Goal: Task Accomplishment & Management: Complete application form

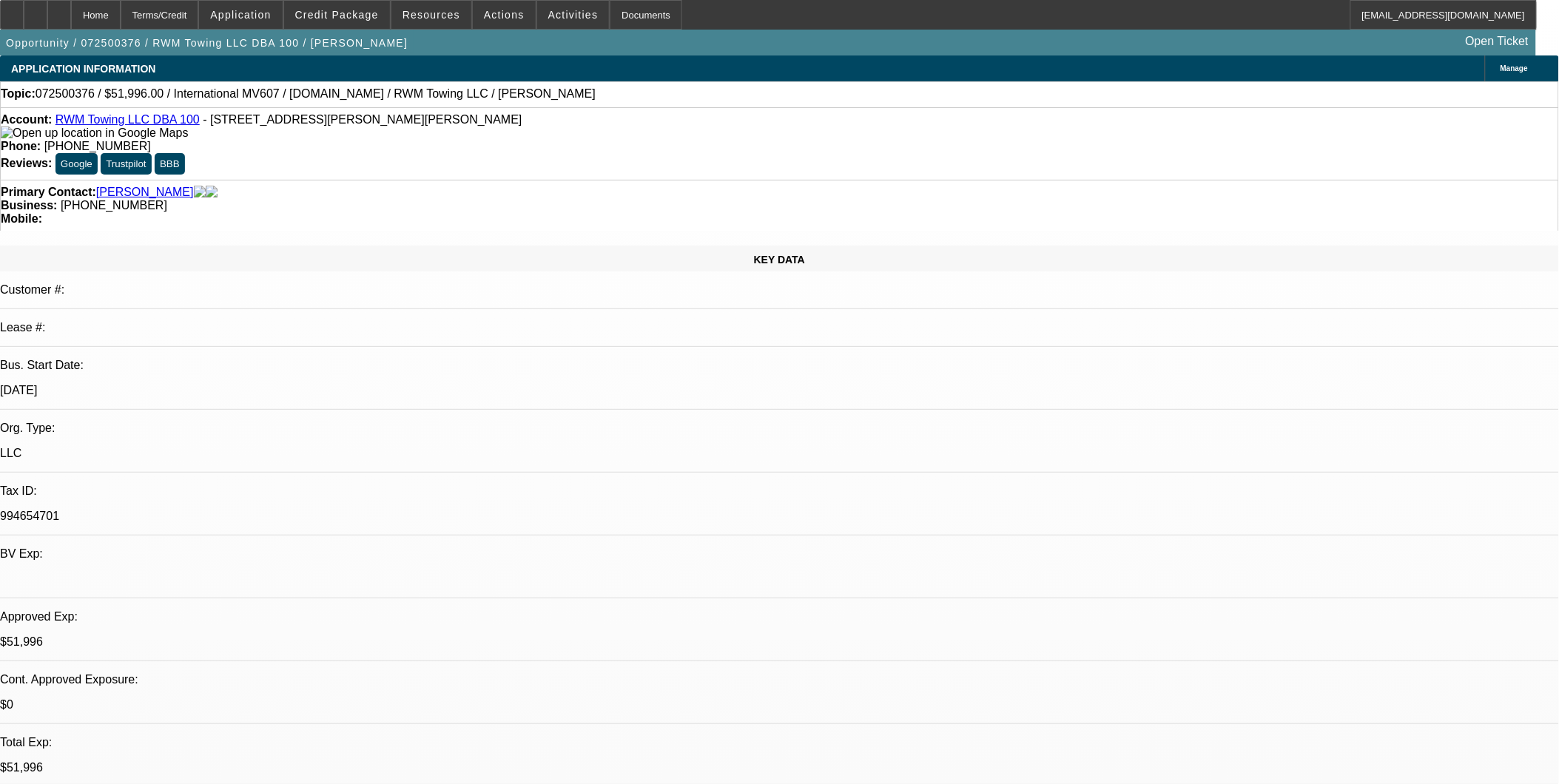
select select "0.2"
select select "2"
select select "0.1"
select select "4"
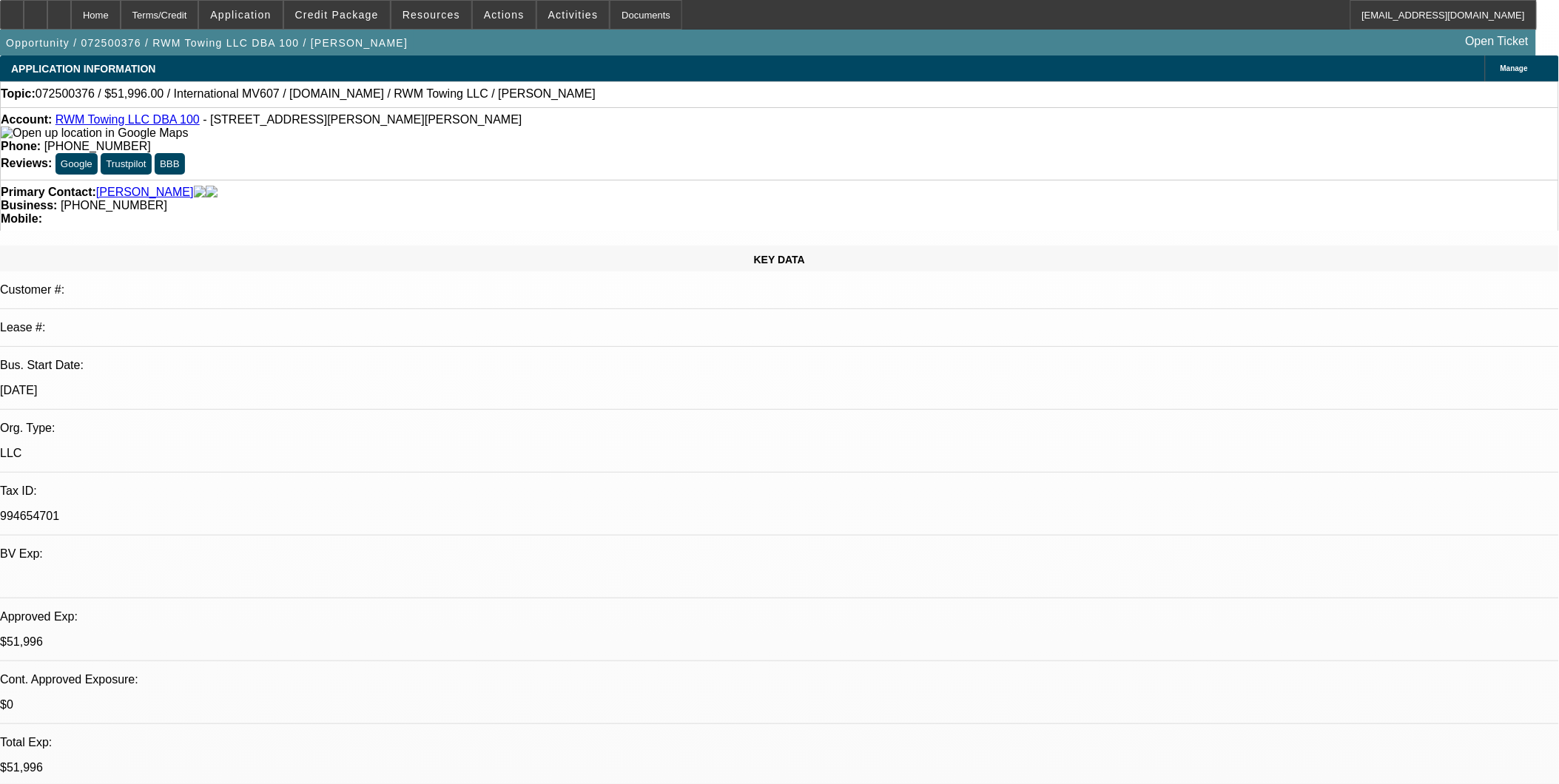
click at [153, 123] on link "RWM Towing LLC DBA 100" at bounding box center [128, 119] width 145 height 13
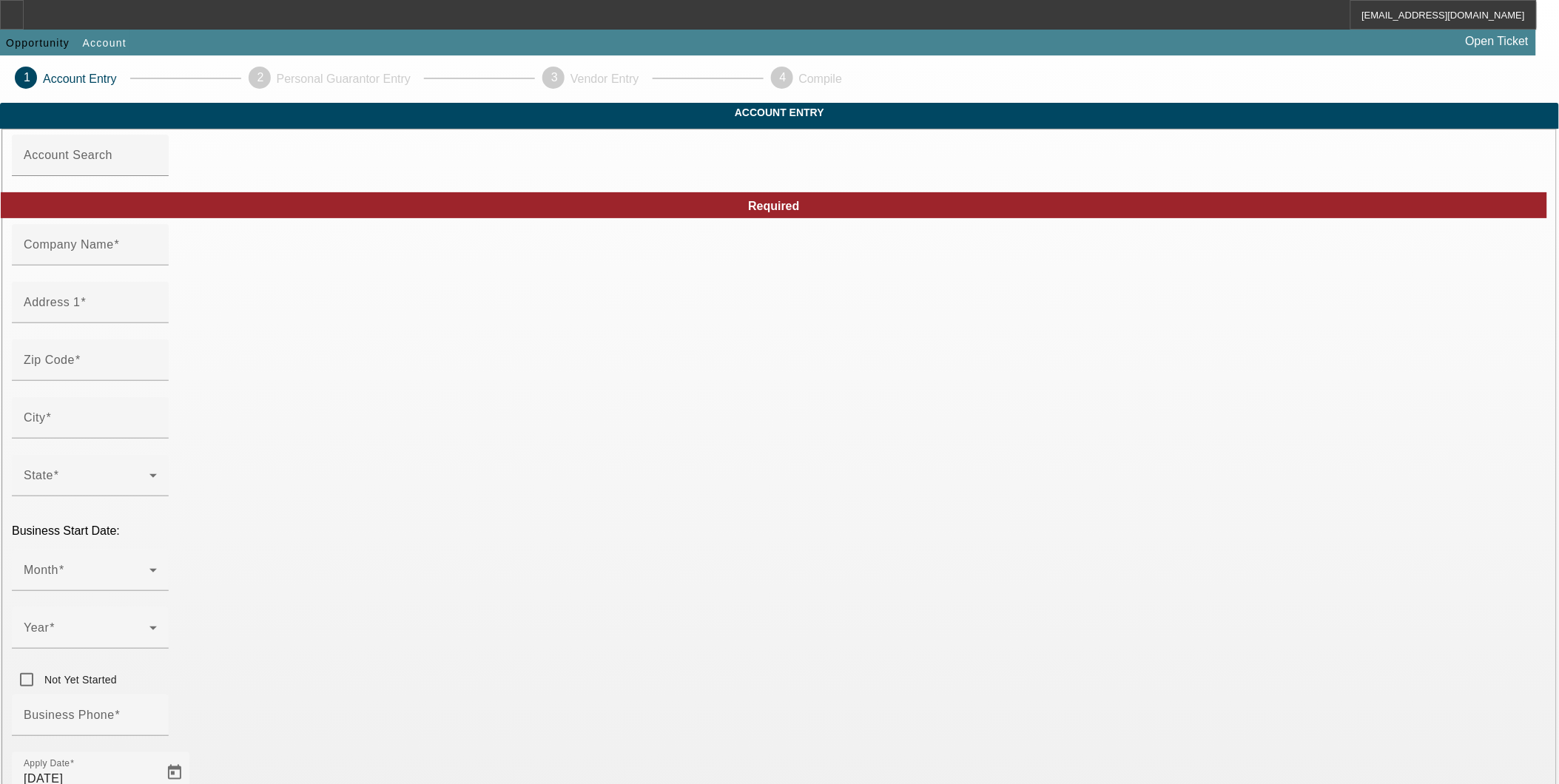
type input "[PERSON_NAME] 'S Towing LLC"
type input "110 [PERSON_NAME]"
type input "30536"
type input "Ellijay"
type input "[PHONE_NUMBER]"
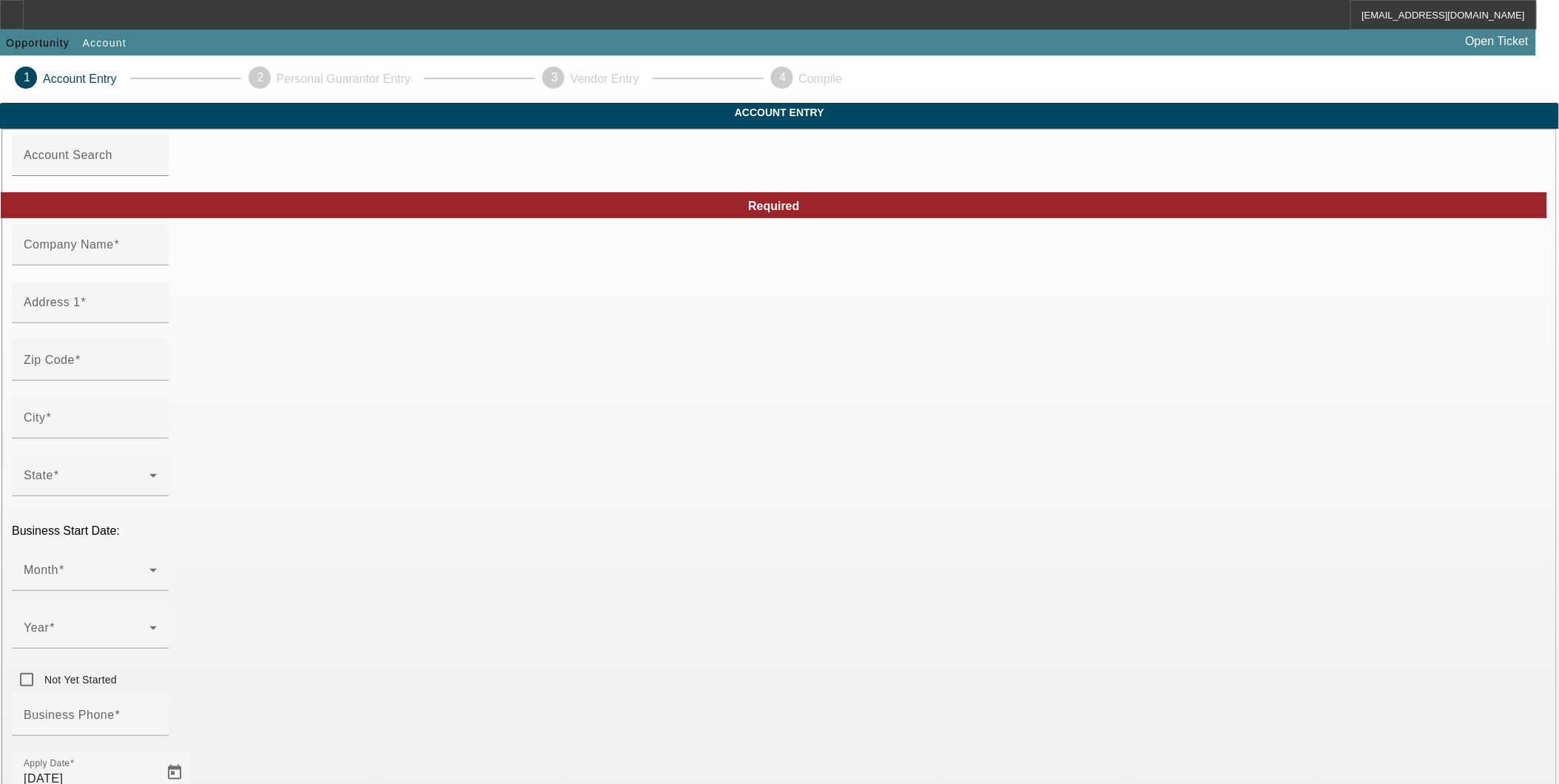
type input "robert.pantoja@ymail.com"
type input "Gilmer"
type input "841765620"
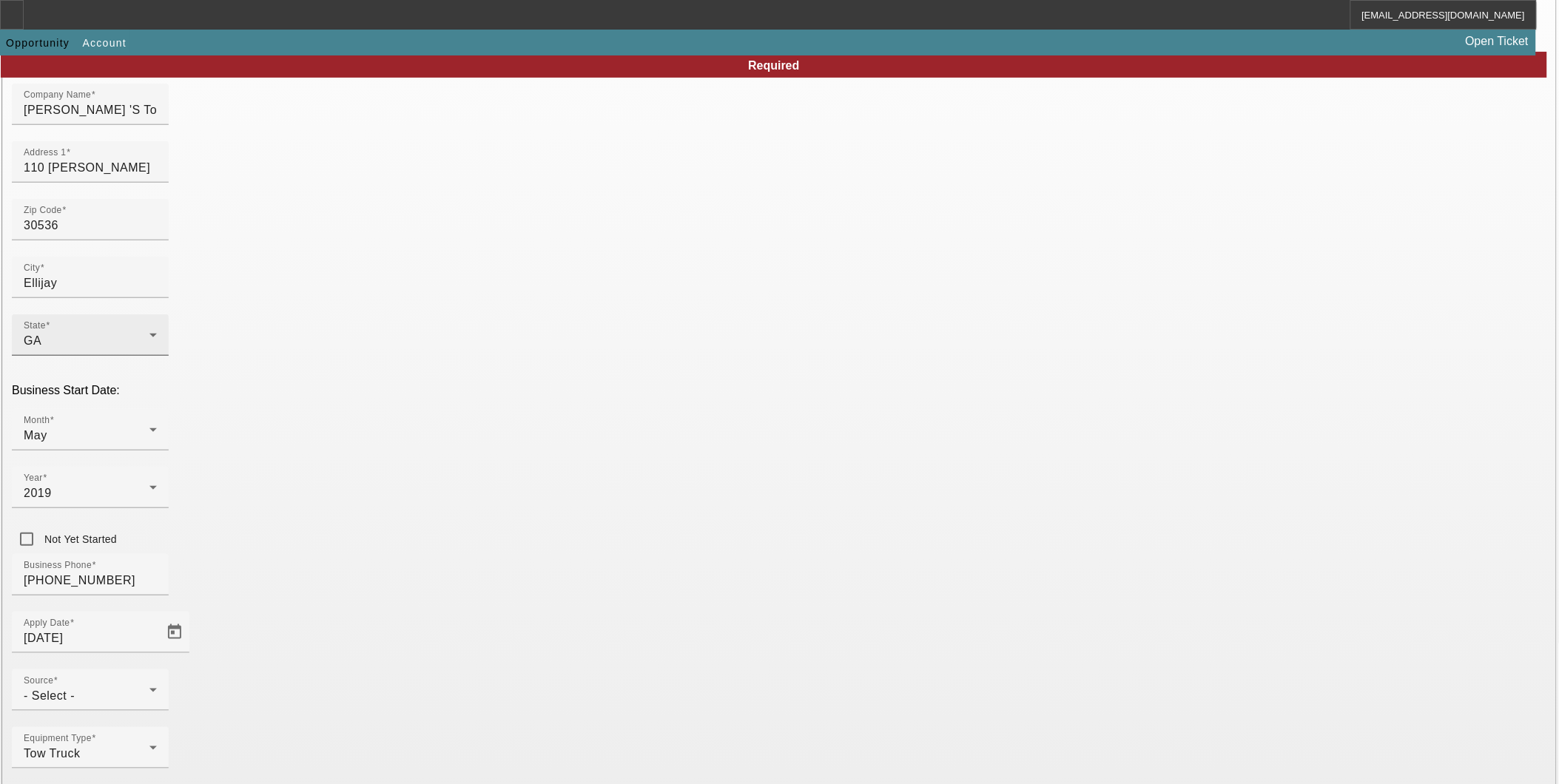
scroll to position [145, 0]
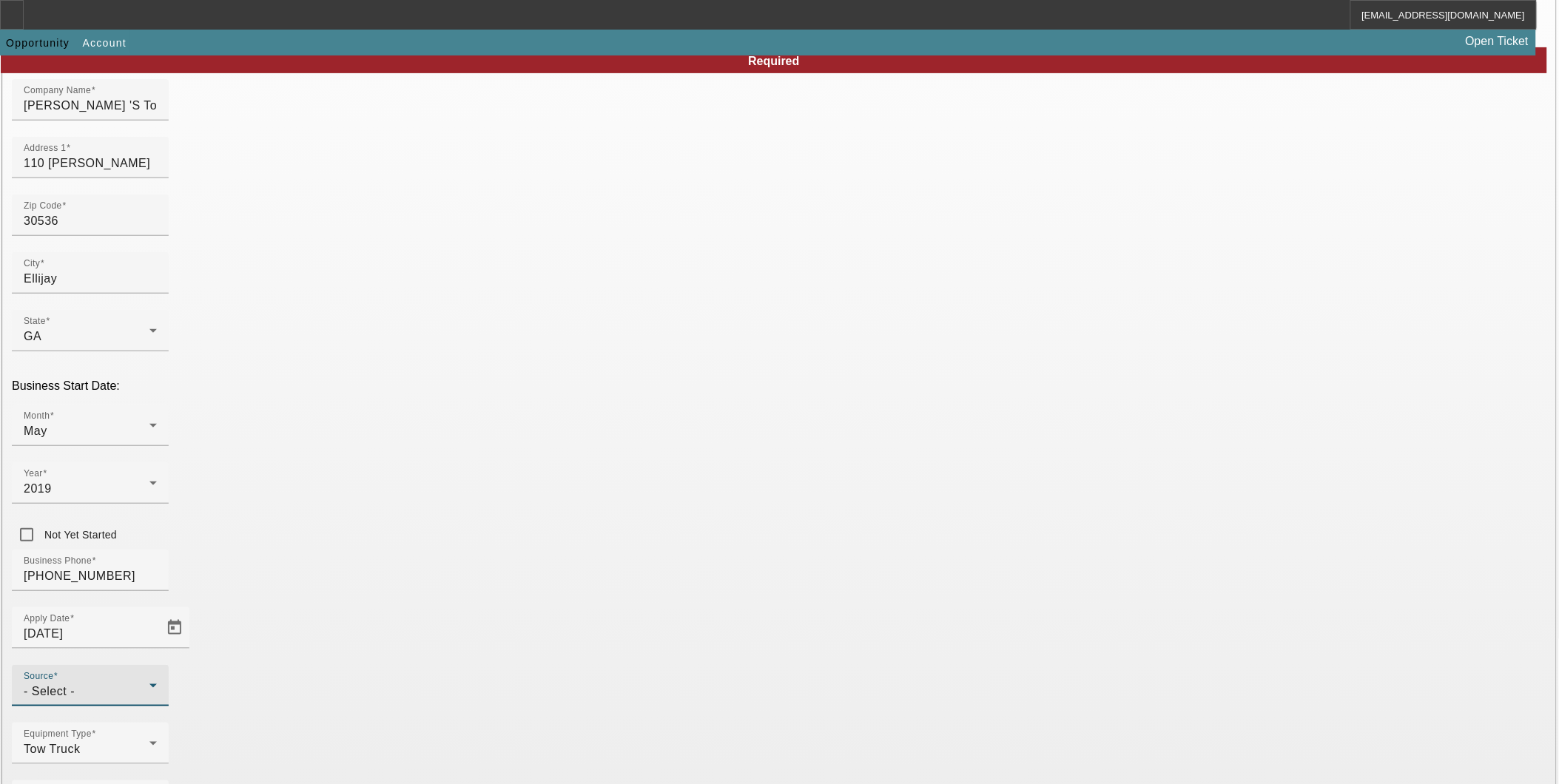
click at [162, 677] on icon at bounding box center [153, 685] width 18 height 18
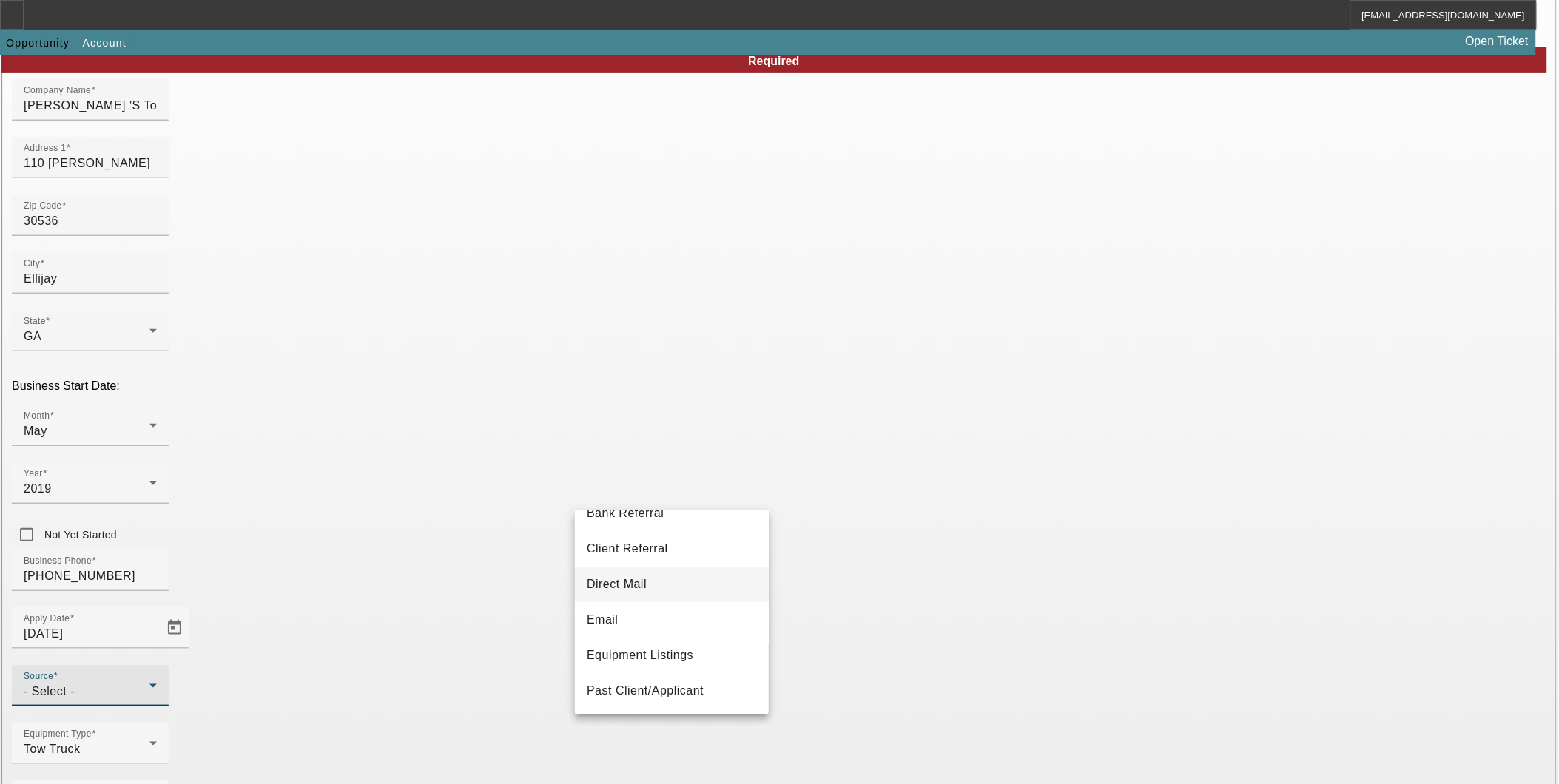
scroll to position [82, 0]
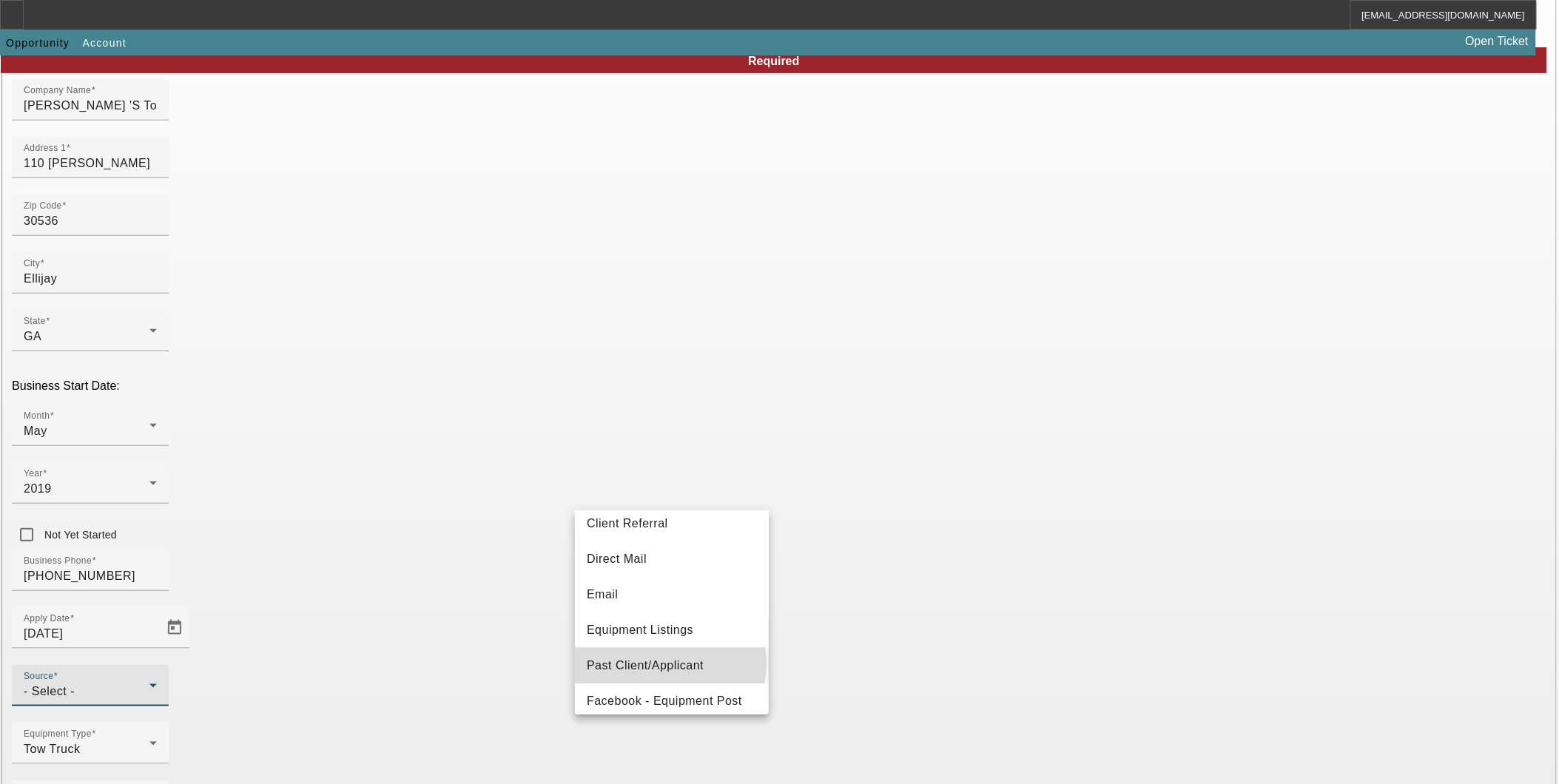
click at [670, 664] on span "Past Client/Applicant" at bounding box center [645, 666] width 117 height 18
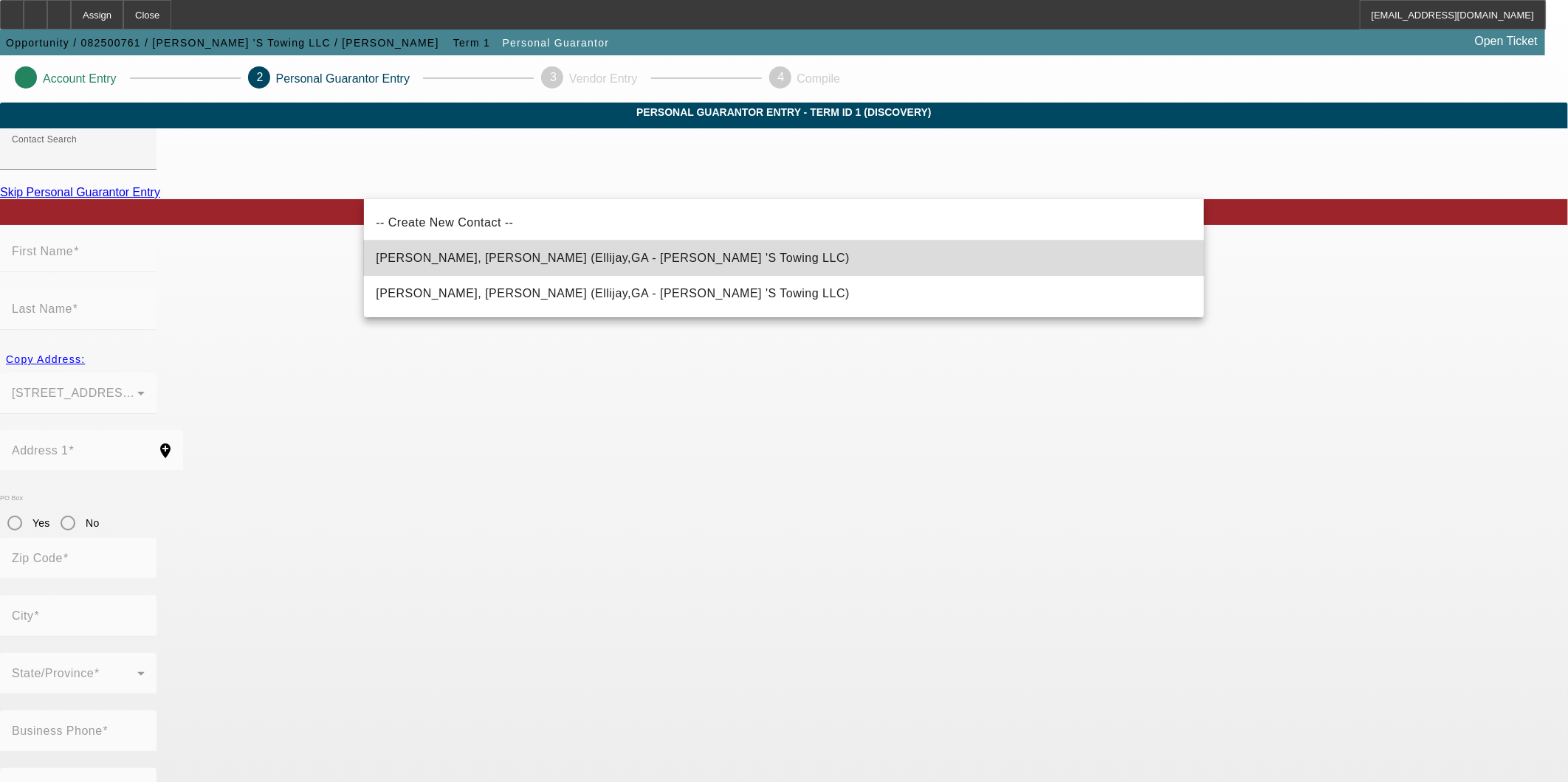
click at [563, 254] on span "Pantoja Jr., Roberto (Ellijay,GA - R J 'S Towing LLC)" at bounding box center [612, 258] width 474 height 13
type input "Pantoja Jr., Roberto (Ellijay,GA - R J 'S Towing LLC)"
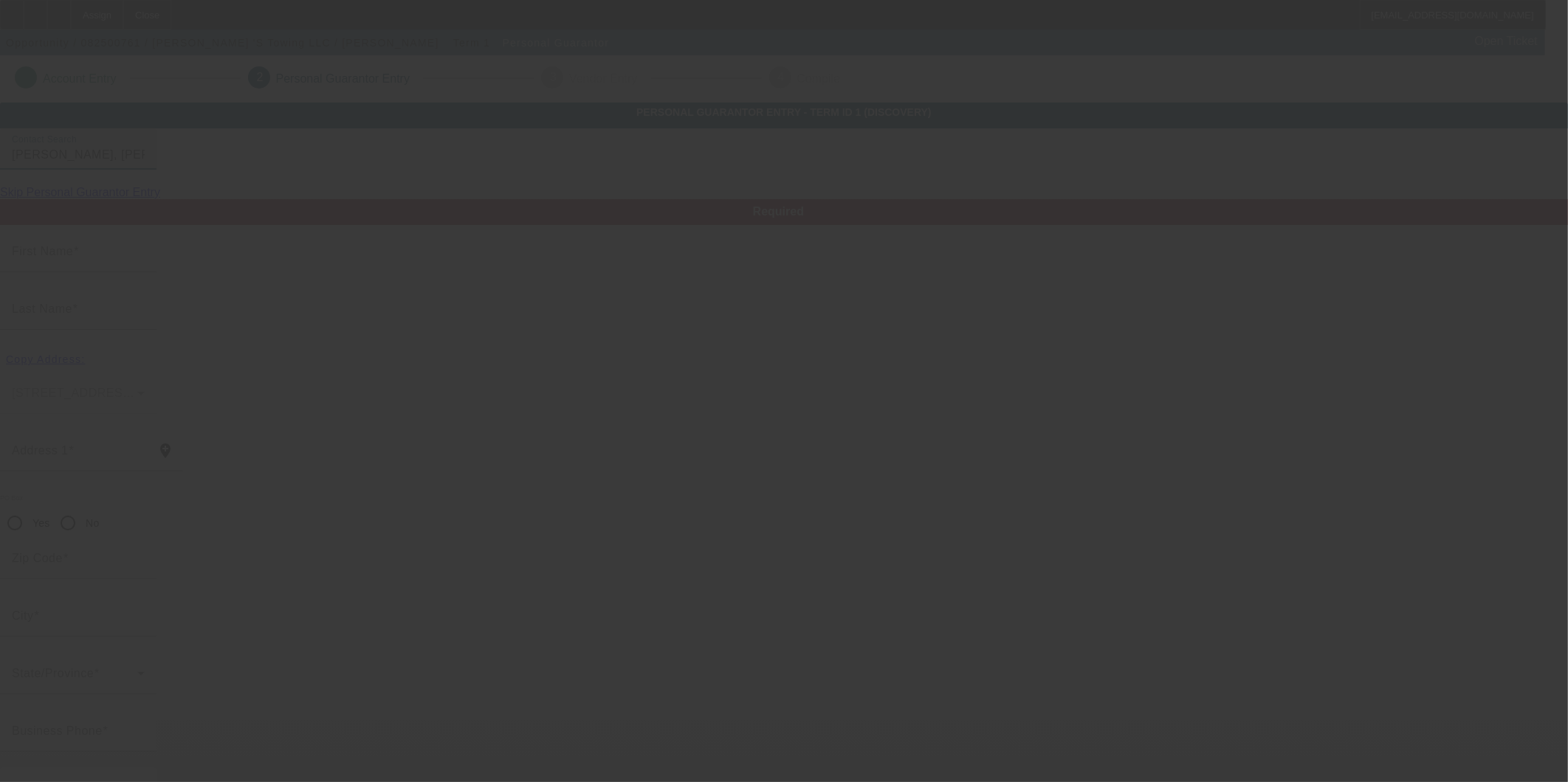
type input "Roberto"
type input "Pantoja"
type input "110 Adam Lane"
radio input "true"
type input "30536"
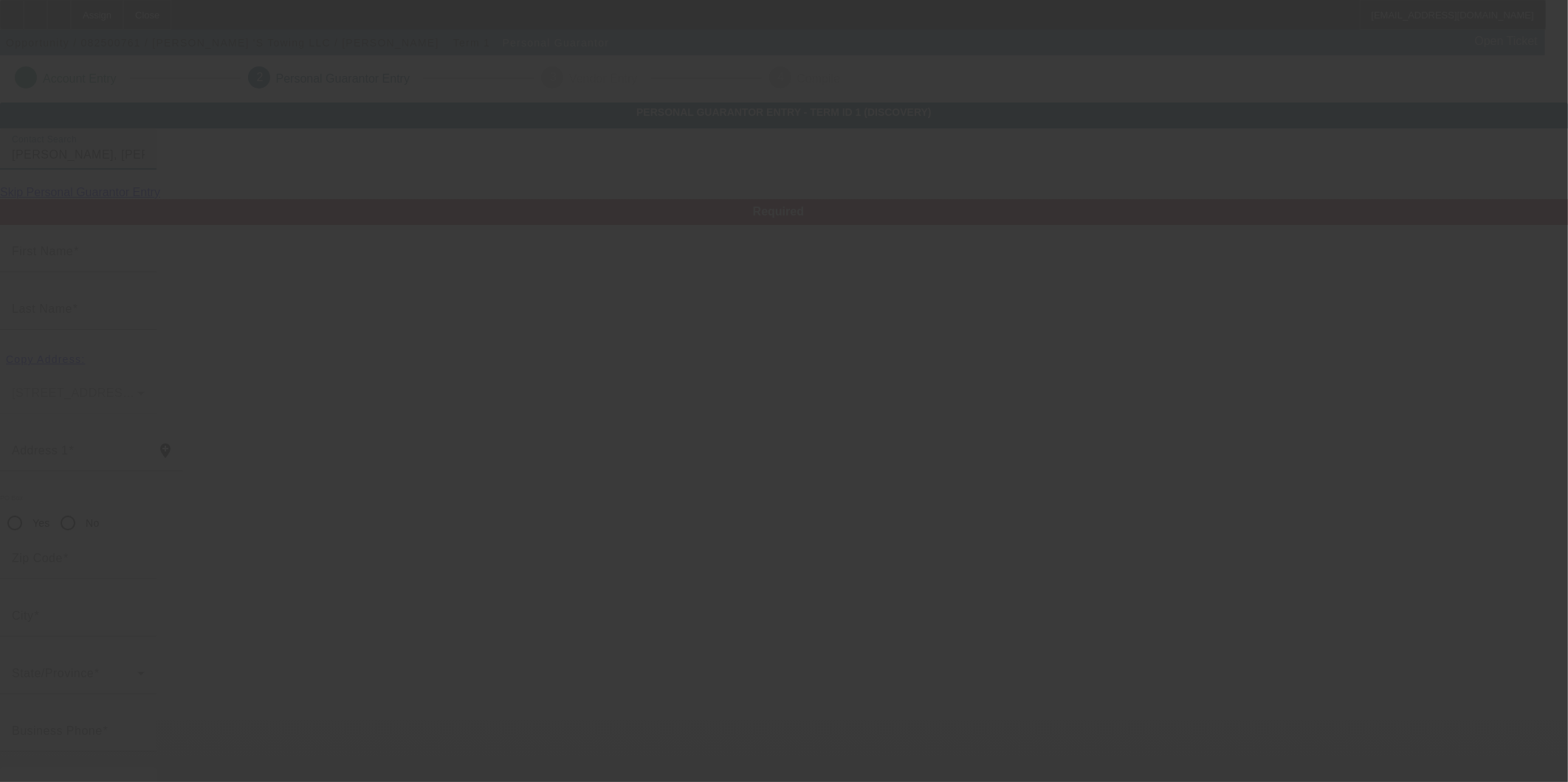
type input "Ellijay"
type input "(706) 889-7755"
type input "50"
type input "357-92-6990"
type input "robert.pantoja@ymail.co"
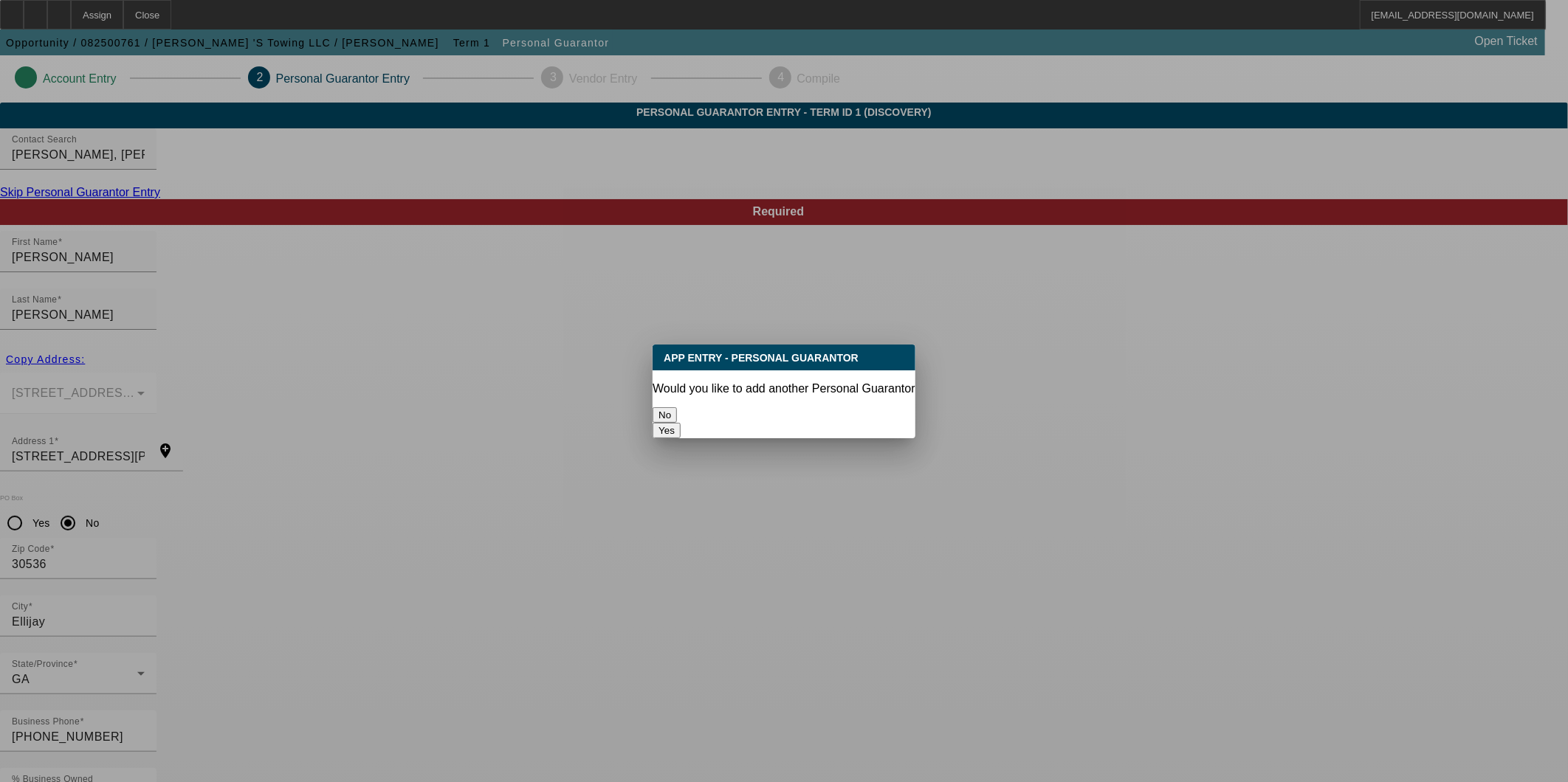
click at [681, 423] on button "Yes" at bounding box center [666, 430] width 28 height 15
radio input "false"
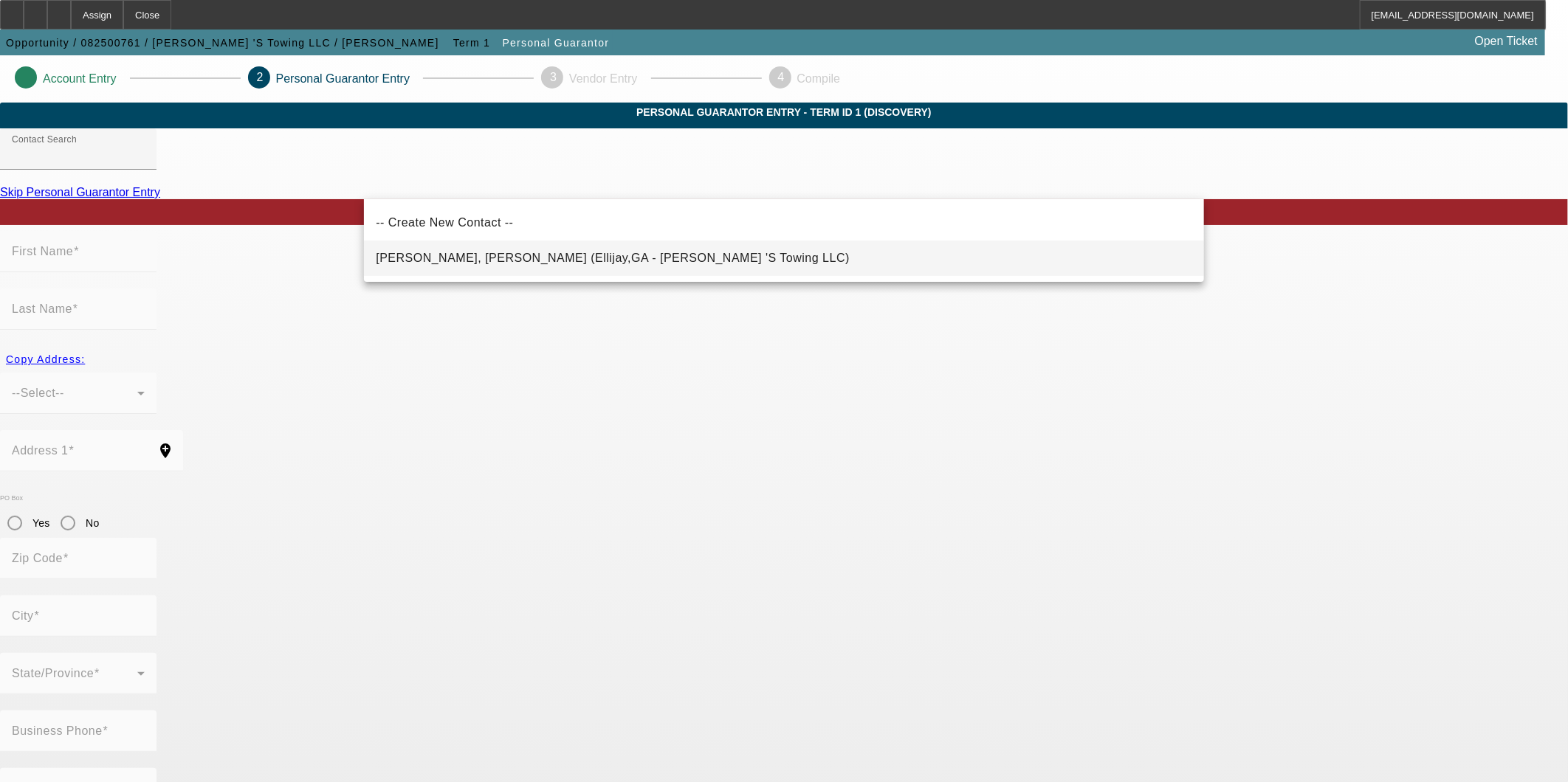
click at [612, 259] on span "Pantoja Pantoja Sr., Roberto (Ellijay,GA - R J 'S Towing LLC)" at bounding box center [612, 258] width 474 height 13
type input "Pantoja Pantoja Sr., Roberto (Ellijay,GA - R J 'S Towing LLC)"
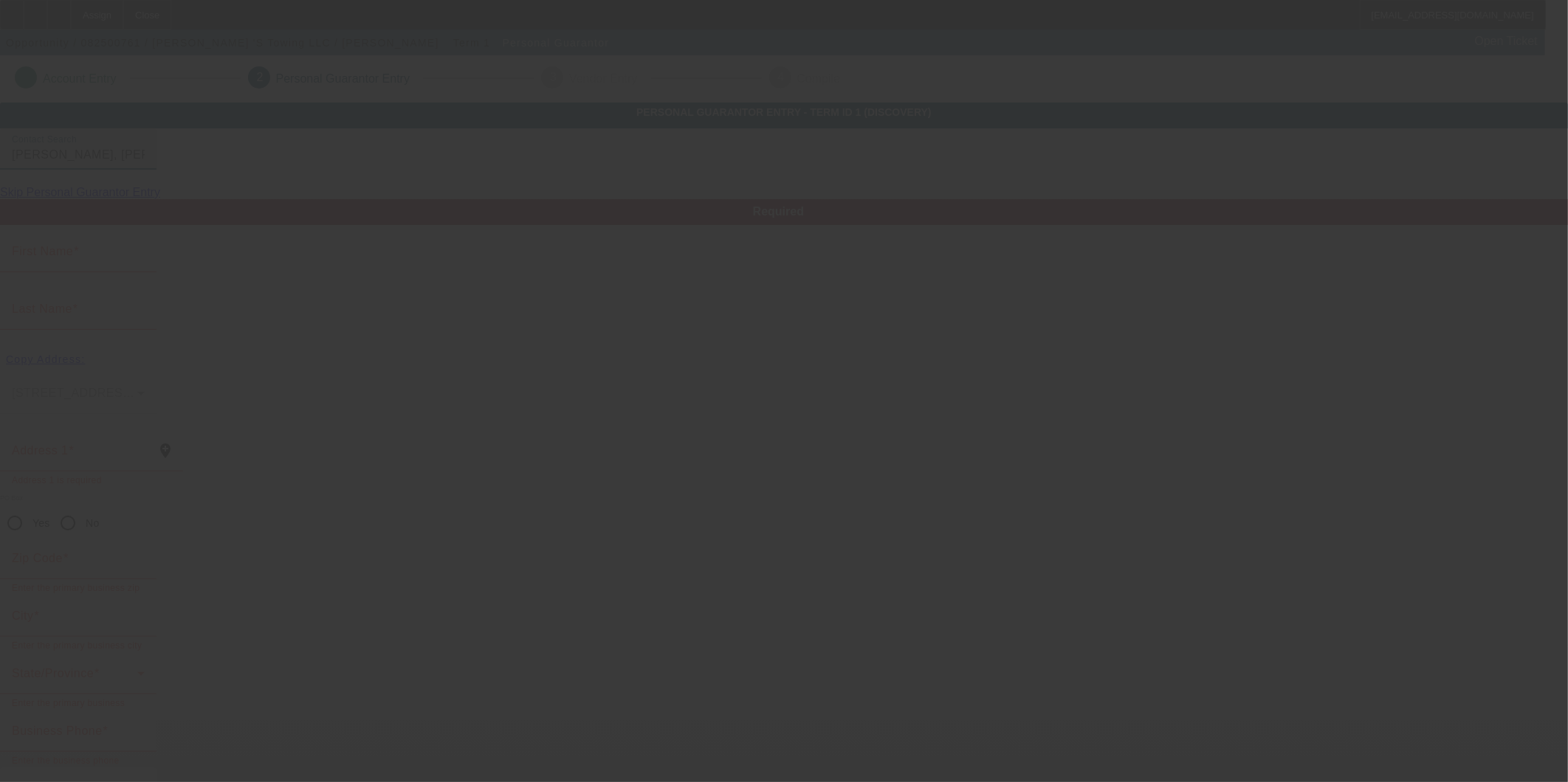
type input "Roberto"
type input "Pantoja Pantoja"
type input "68 Patch Trail"
radio input "true"
type input "30540"
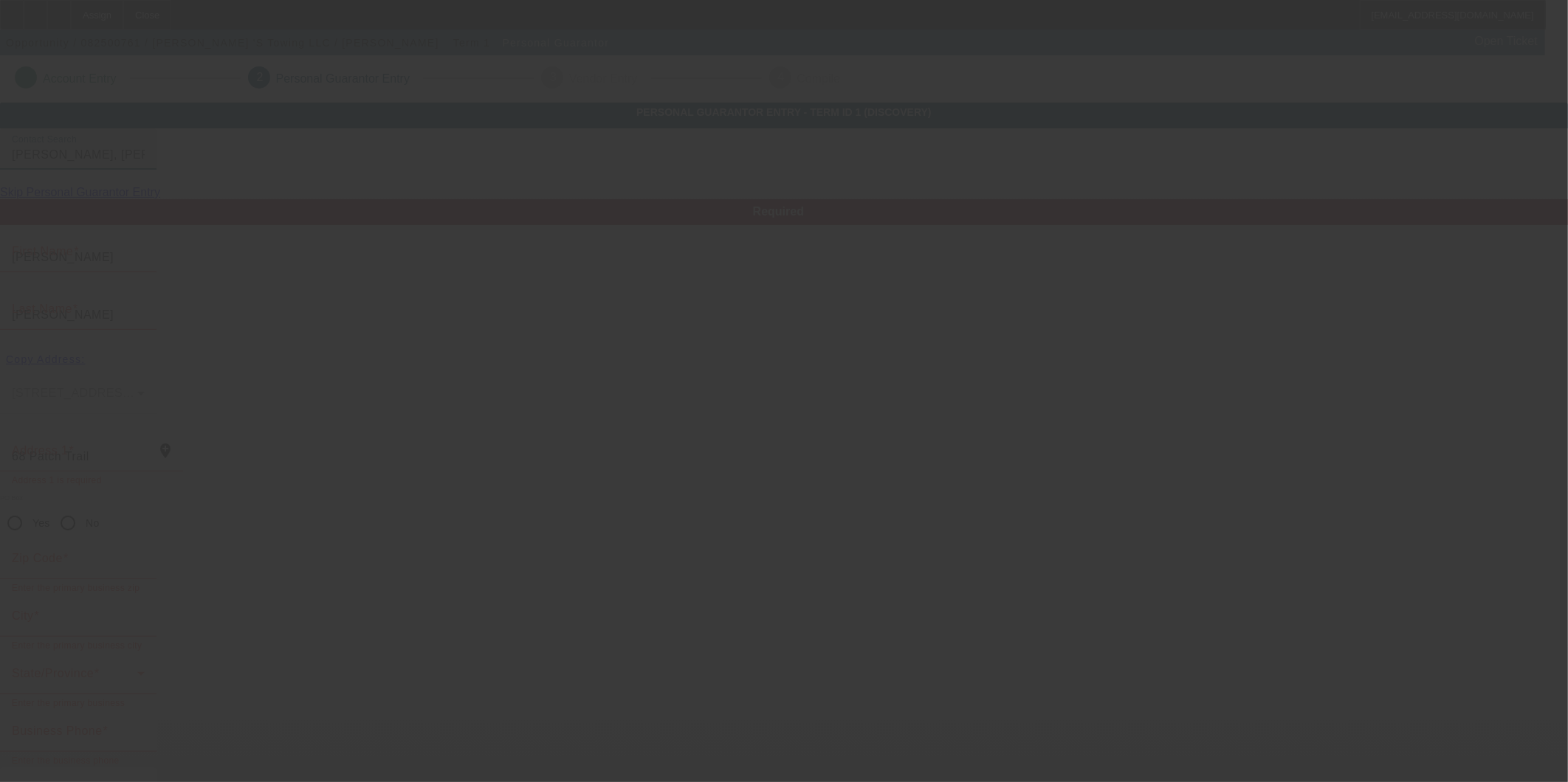
type input "Ellijay"
type input "(706) 972-9143"
type input "50"
type input "607-05-7994"
type input "robert.pantoja@ymail.co"
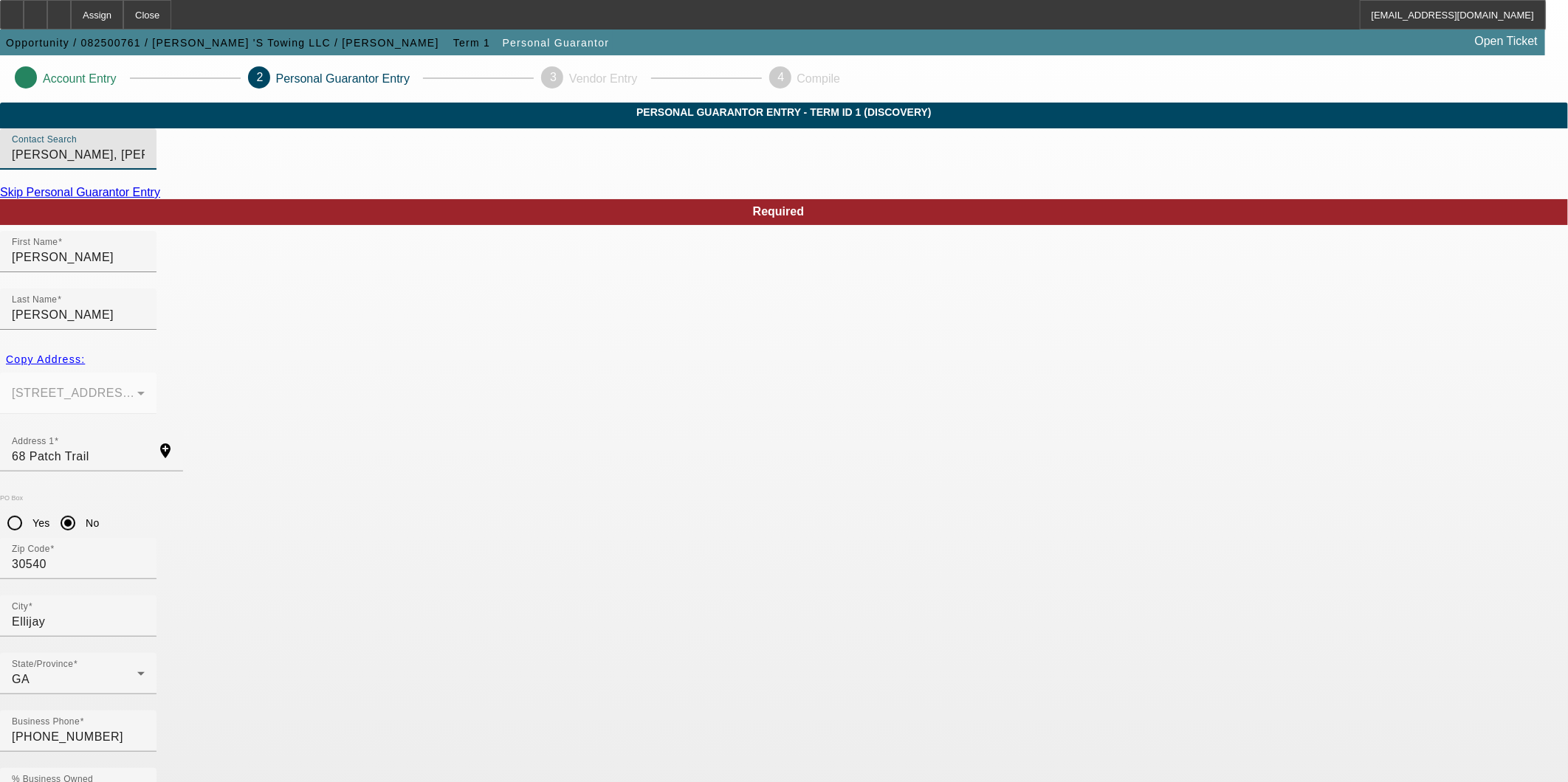
click at [71, 15] on div at bounding box center [59, 14] width 23 height 30
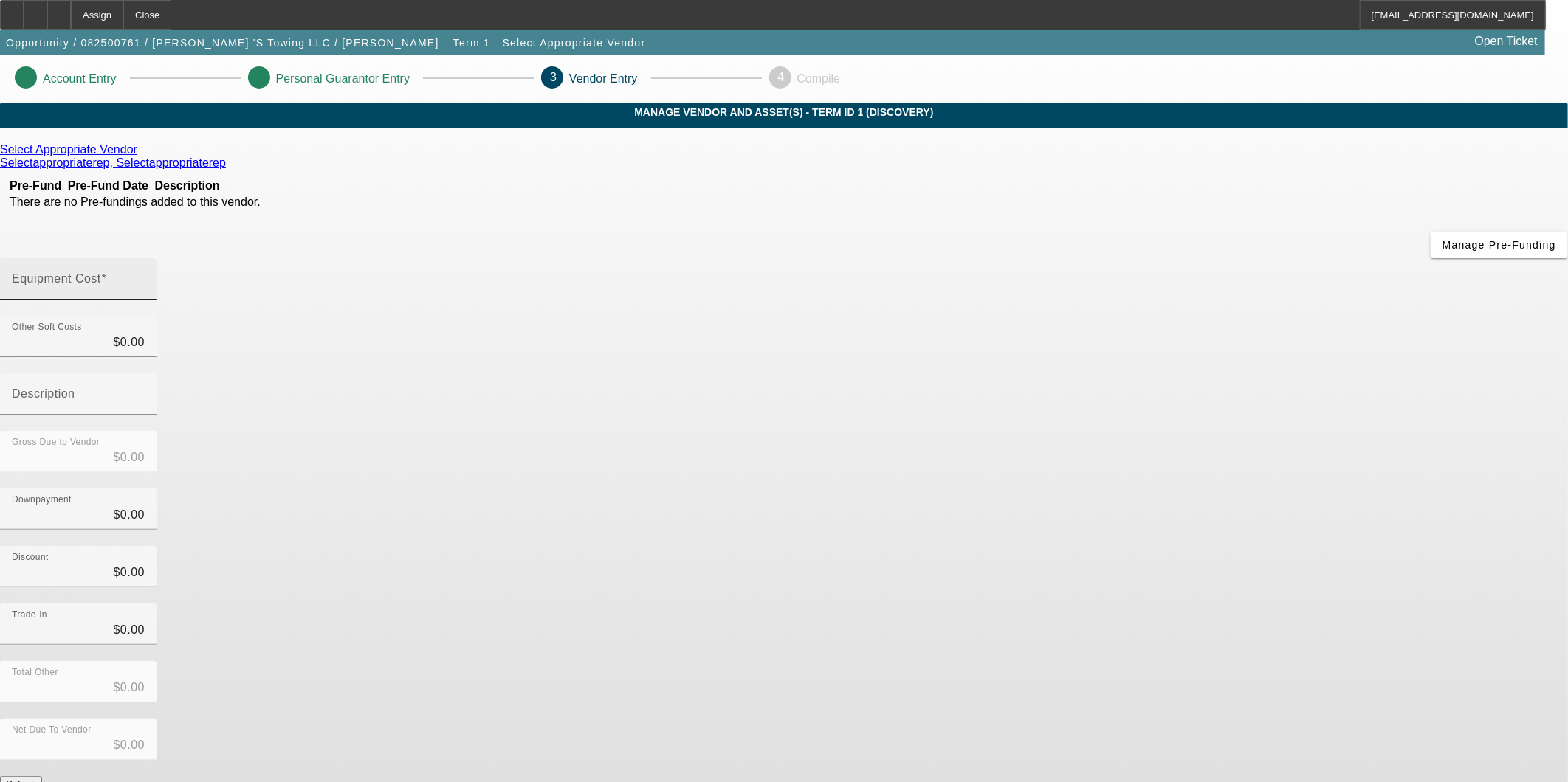
click at [107, 272] on span at bounding box center [104, 279] width 6 height 13
click at [145, 276] on input "Equipment Cost" at bounding box center [78, 285] width 133 height 18
type input "1"
type input "$1.00"
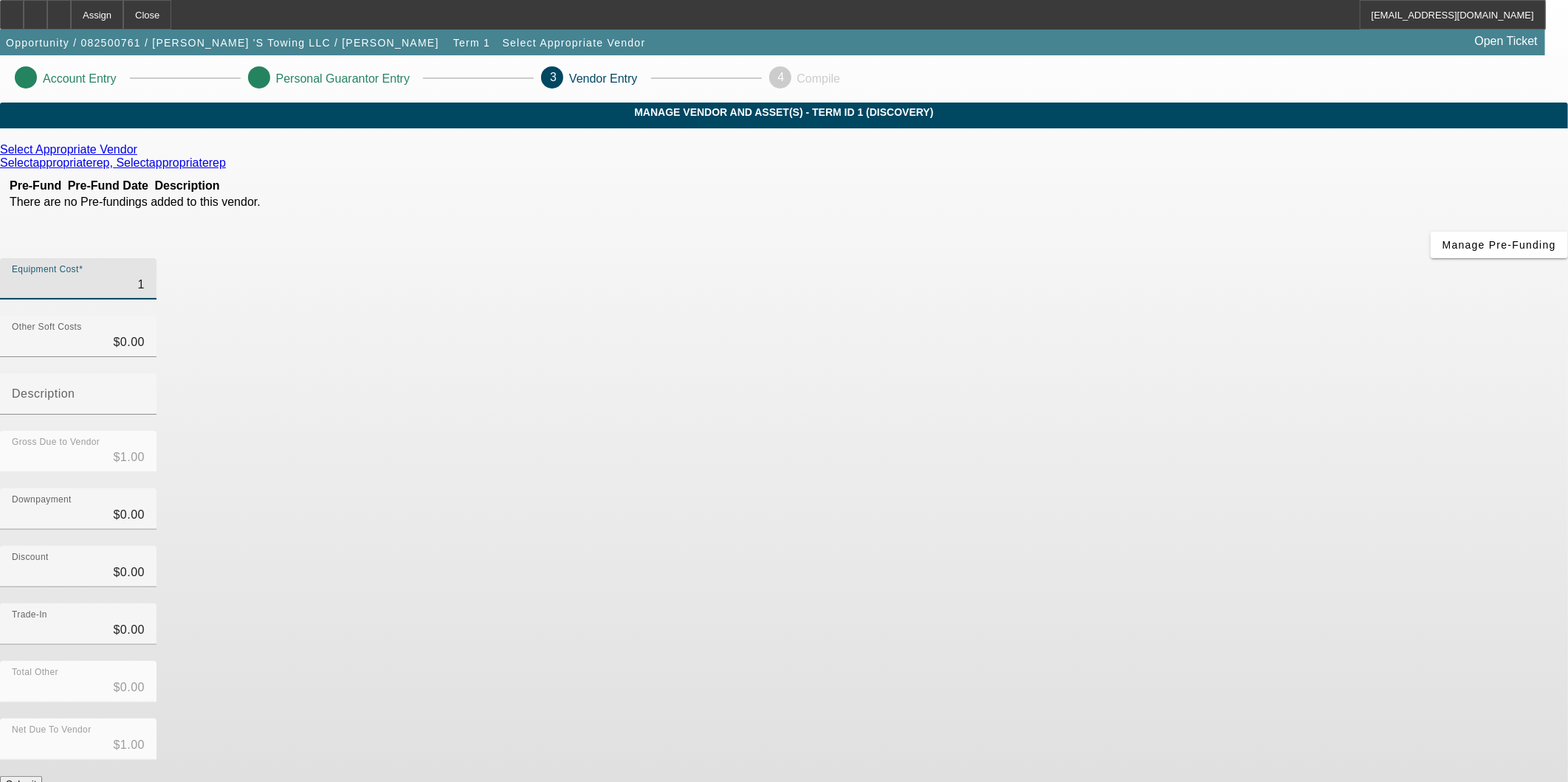
type input "17"
type input "$17.00"
type input "170"
type input "$170.00"
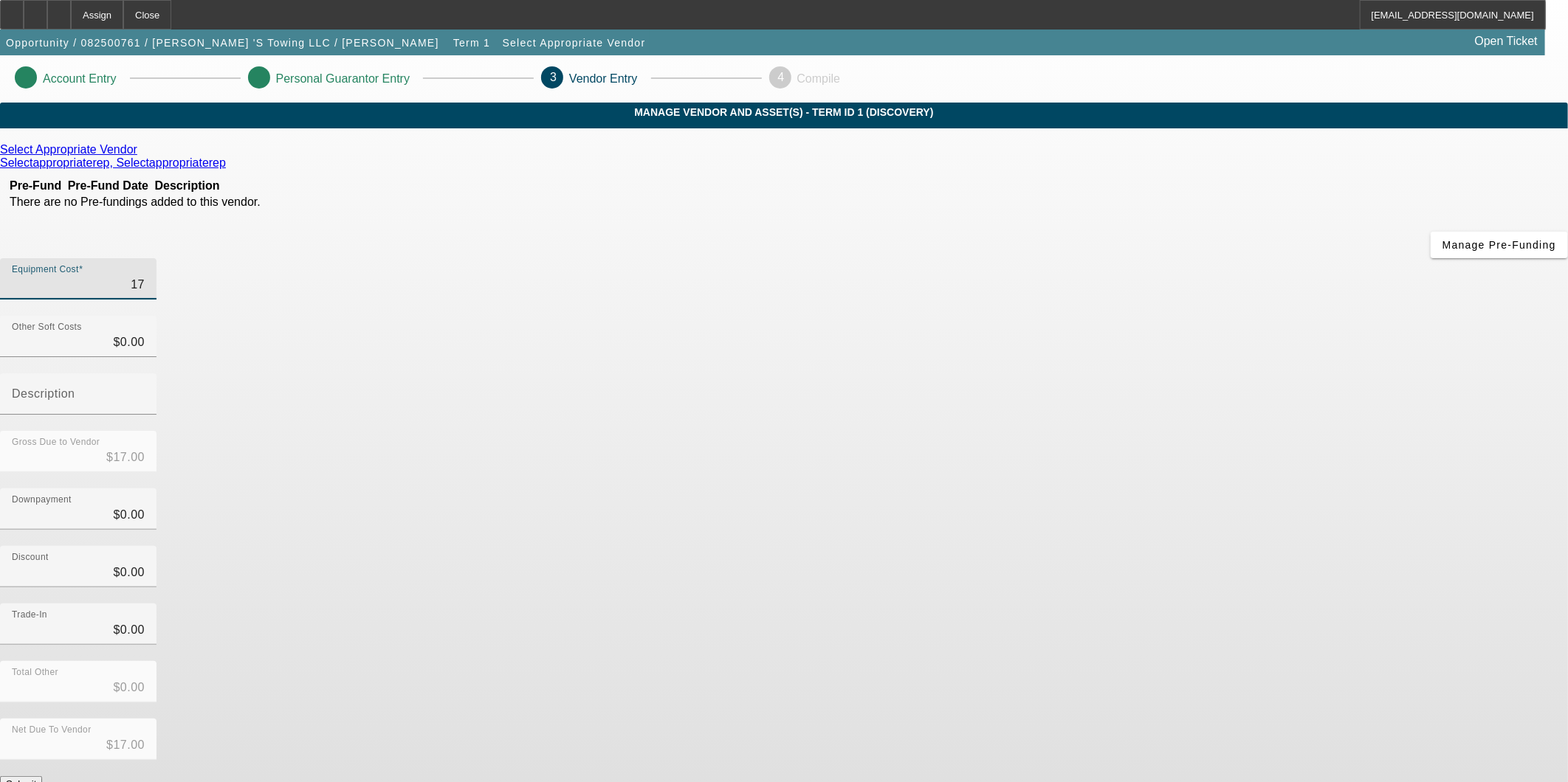
type input "$170.00"
type input "1700"
type input "$1,700.00"
type input "17000"
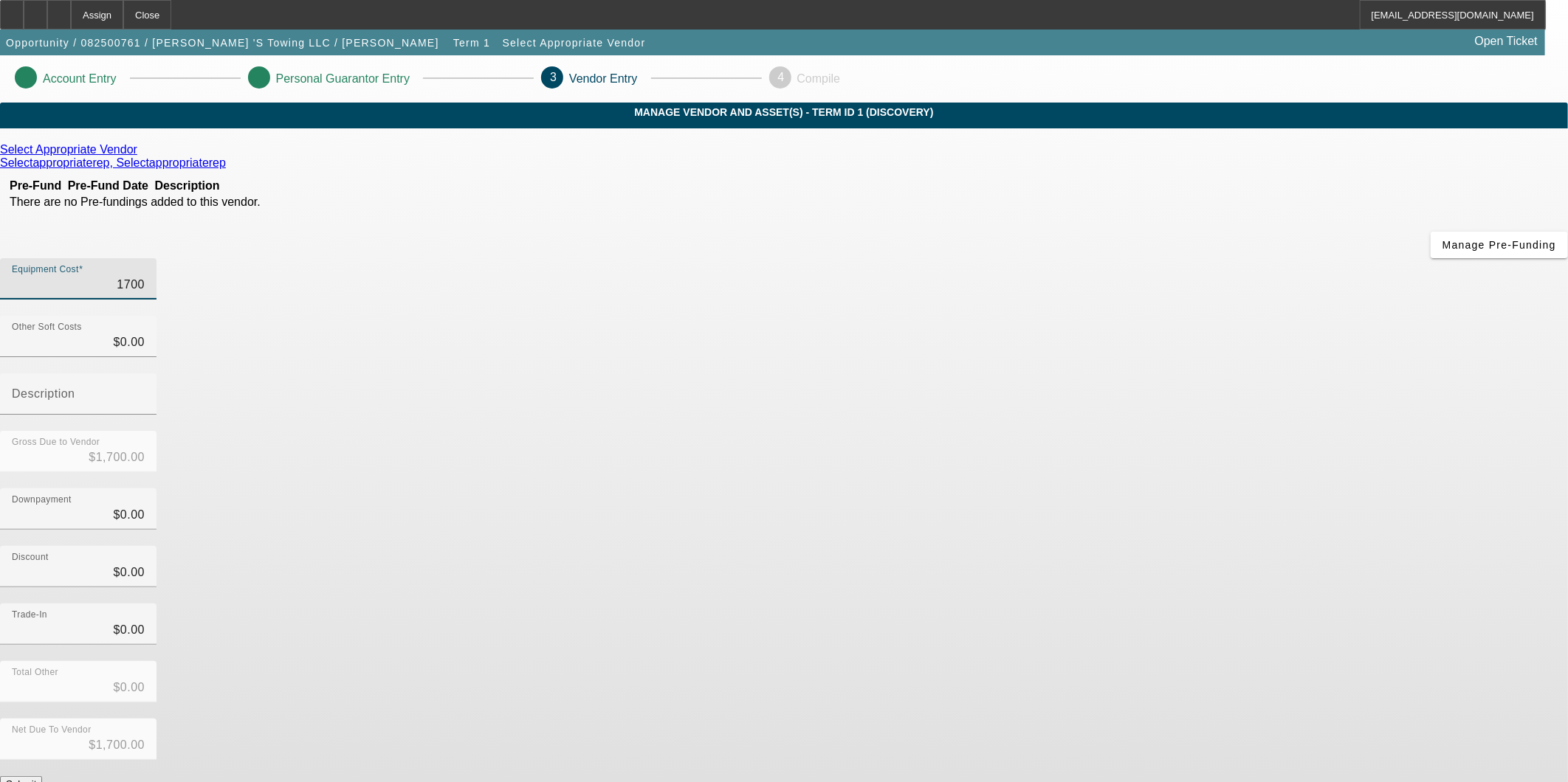
type input "$17,000.00"
click at [1153, 603] on div "Trade-In $0.00" at bounding box center [784, 631] width 1568 height 57
click at [42, 776] on button "Submit" at bounding box center [21, 784] width 42 height 15
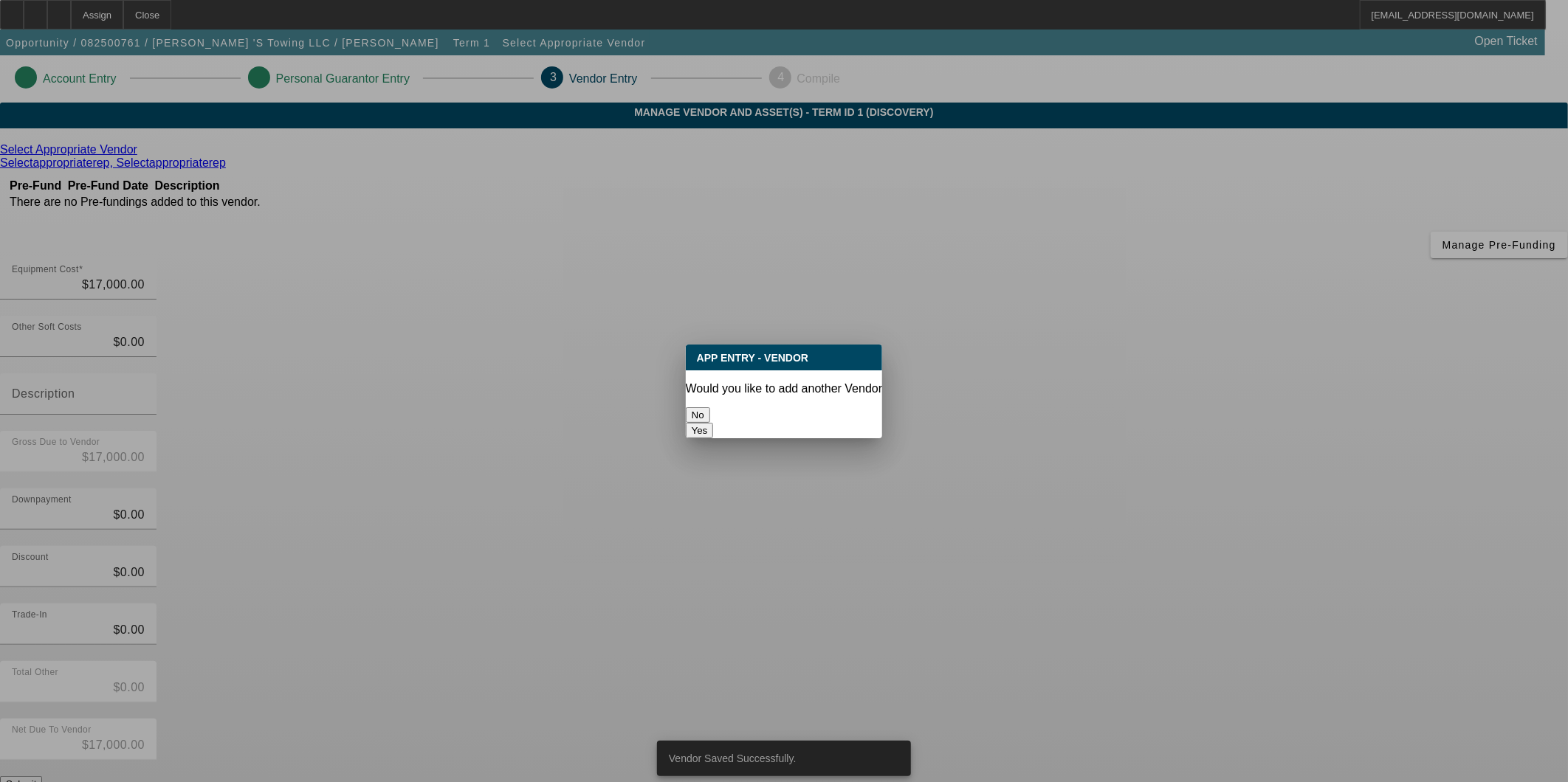
click at [710, 408] on button "No" at bounding box center [698, 415] width 24 height 15
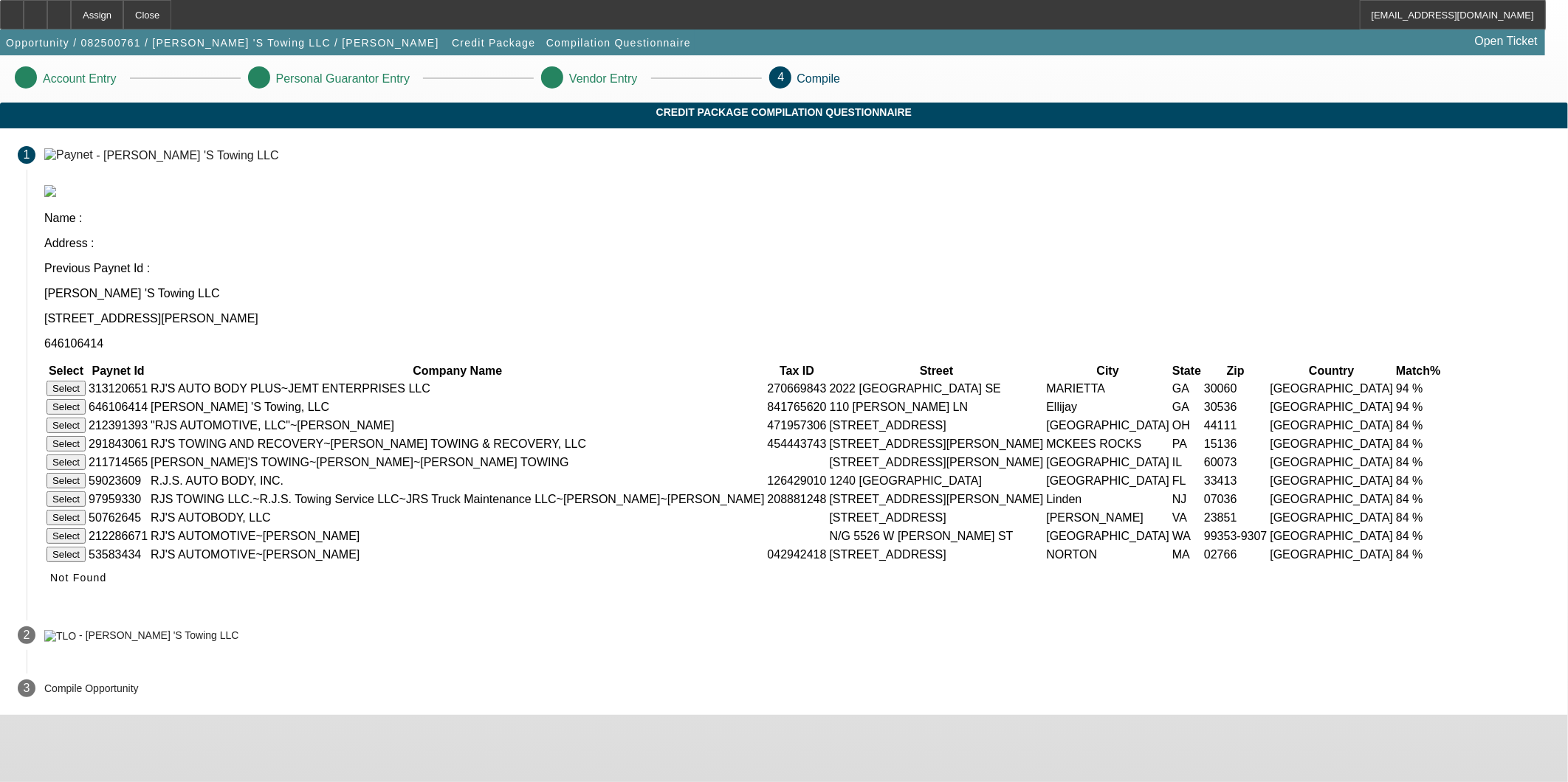
click at [85, 381] on button "Select" at bounding box center [66, 388] width 39 height 15
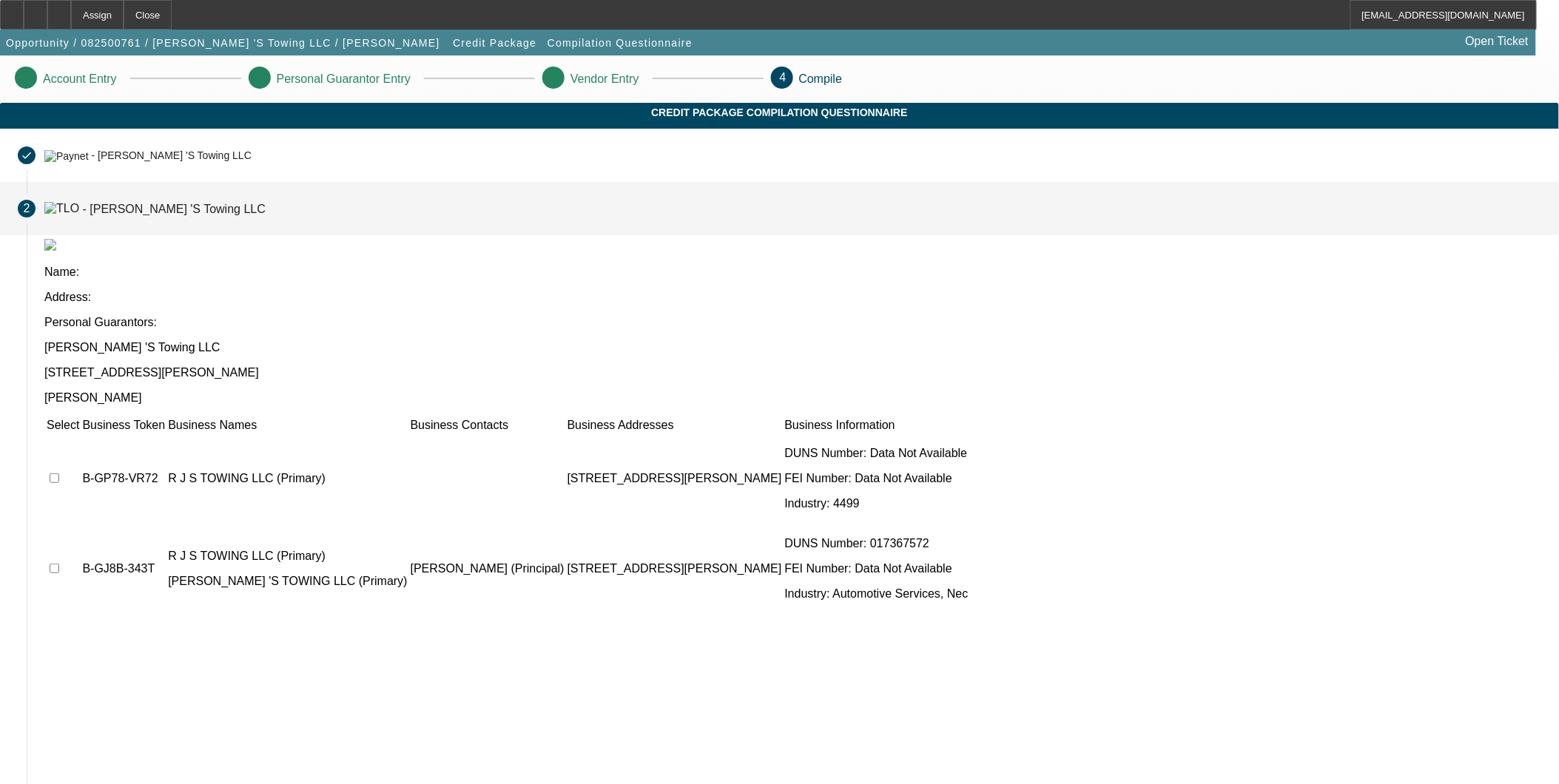
click at [59, 473] on input "checkbox" at bounding box center [54, 478] width 10 height 10
checkbox input "true"
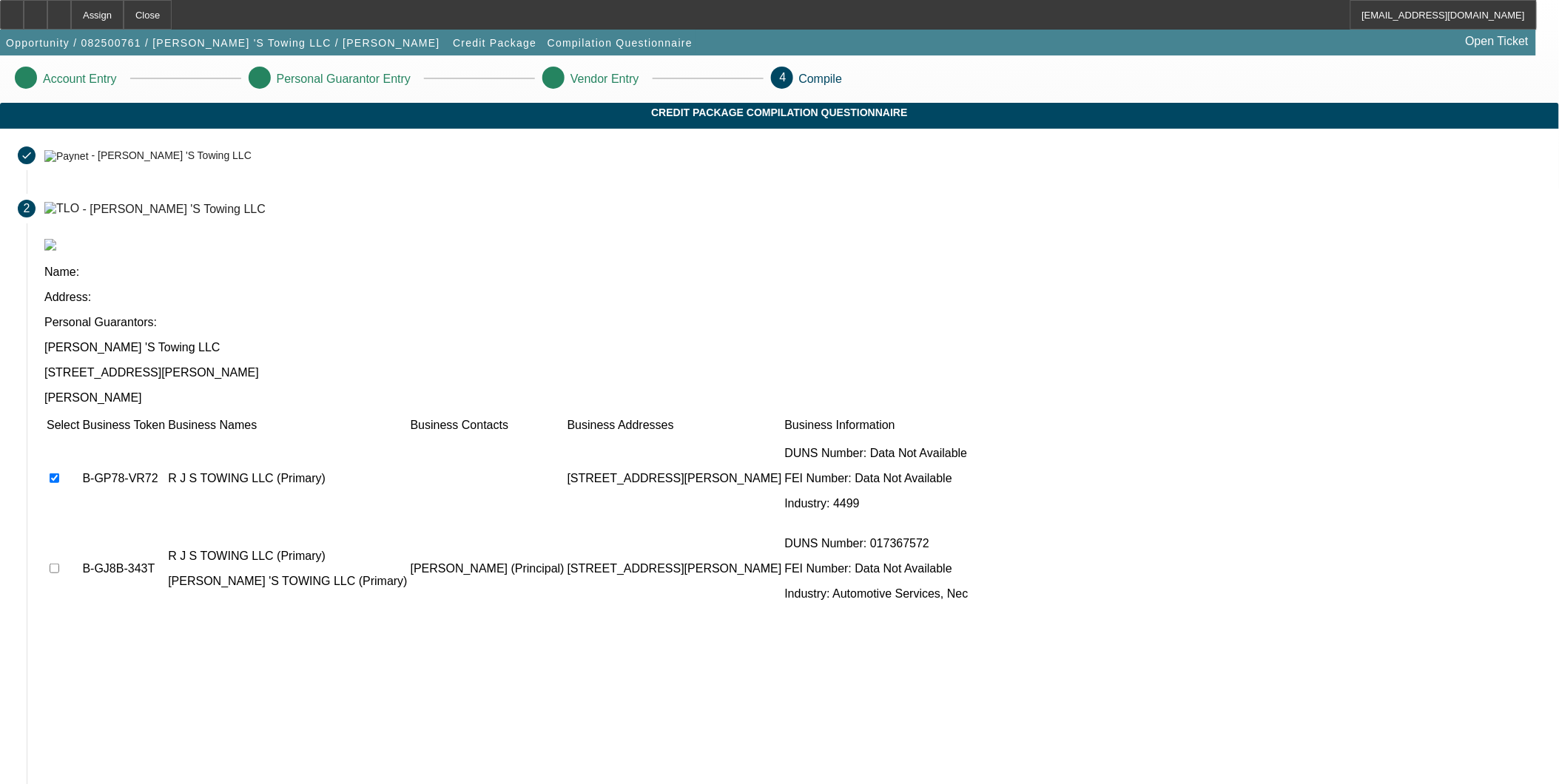
click at [59, 564] on input "checkbox" at bounding box center [54, 568] width 10 height 10
checkbox input "true"
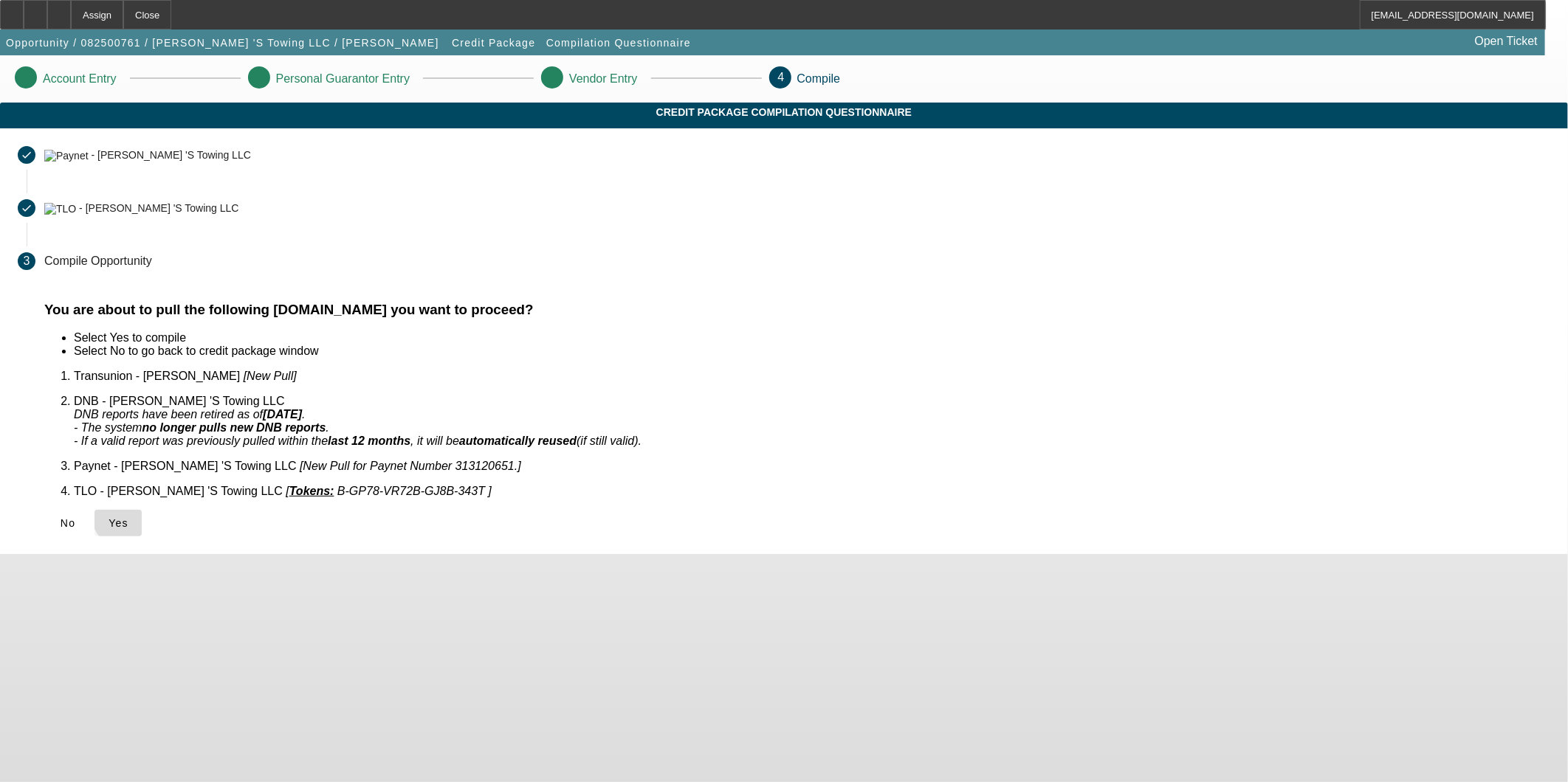
click at [128, 517] on span "Yes" at bounding box center [118, 523] width 20 height 12
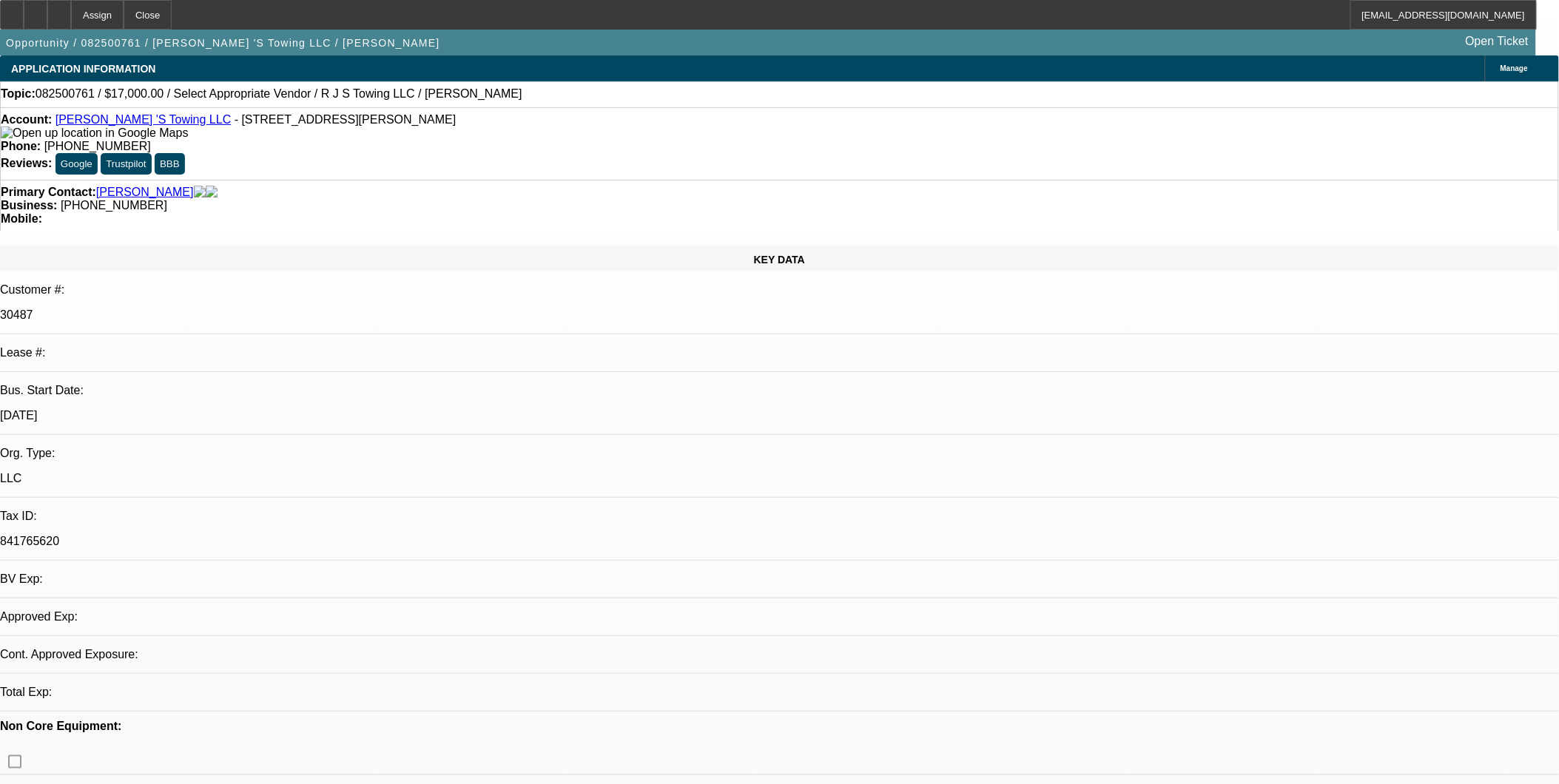
select select "0"
select select "2"
select select "0.1"
select select "1"
select select "2"
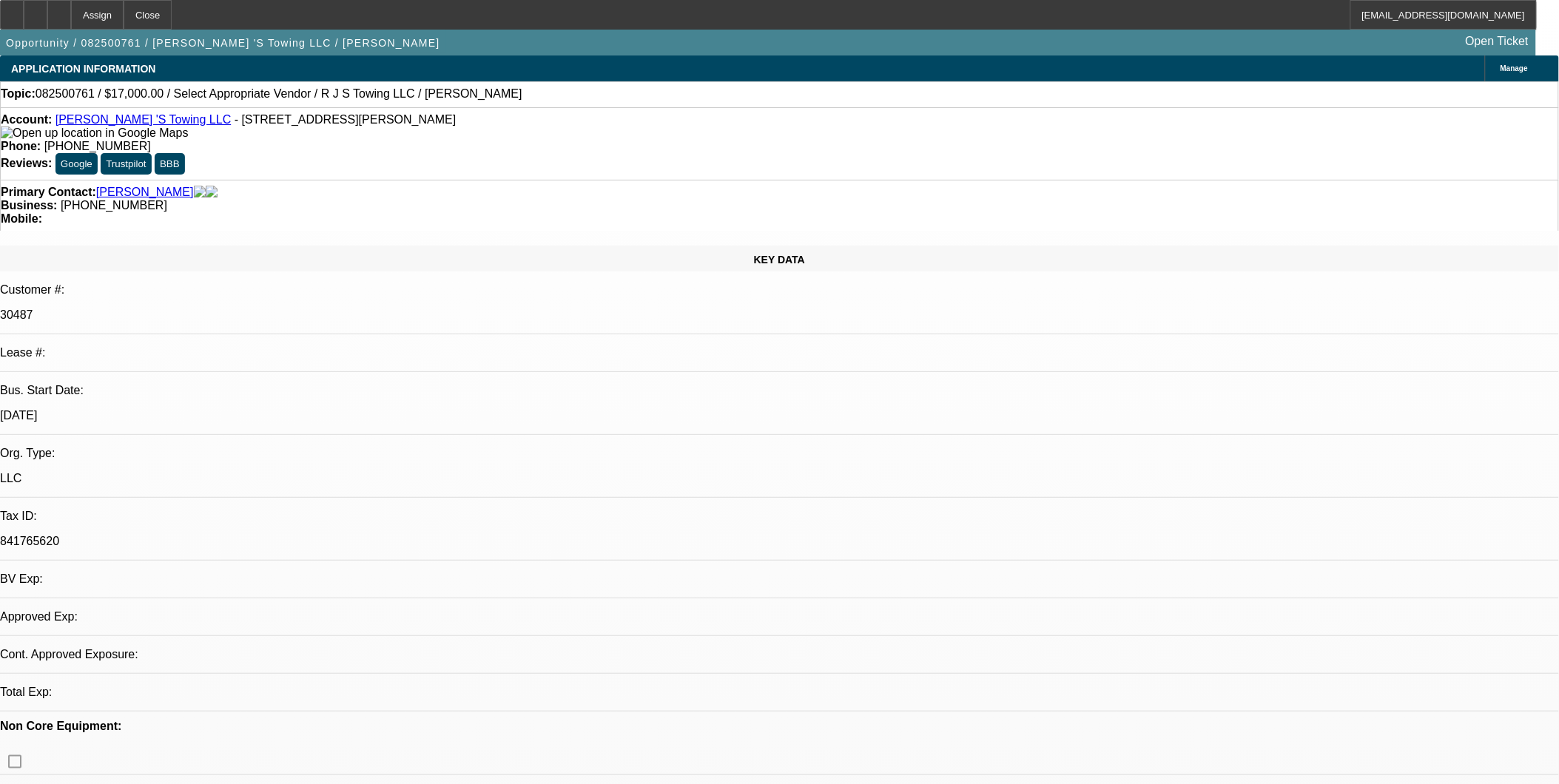
select select "4"
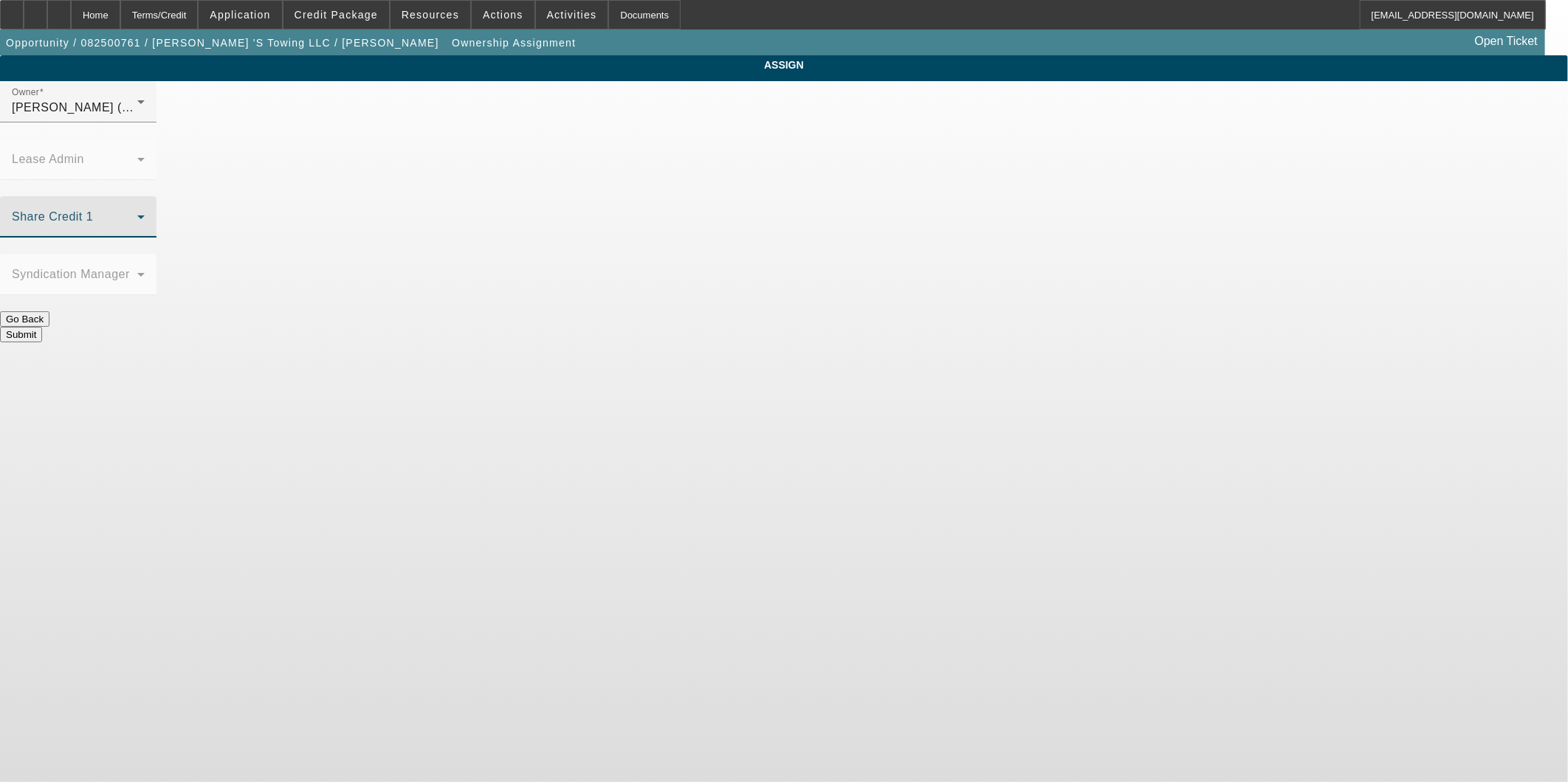
click at [150, 208] on icon at bounding box center [141, 217] width 18 height 18
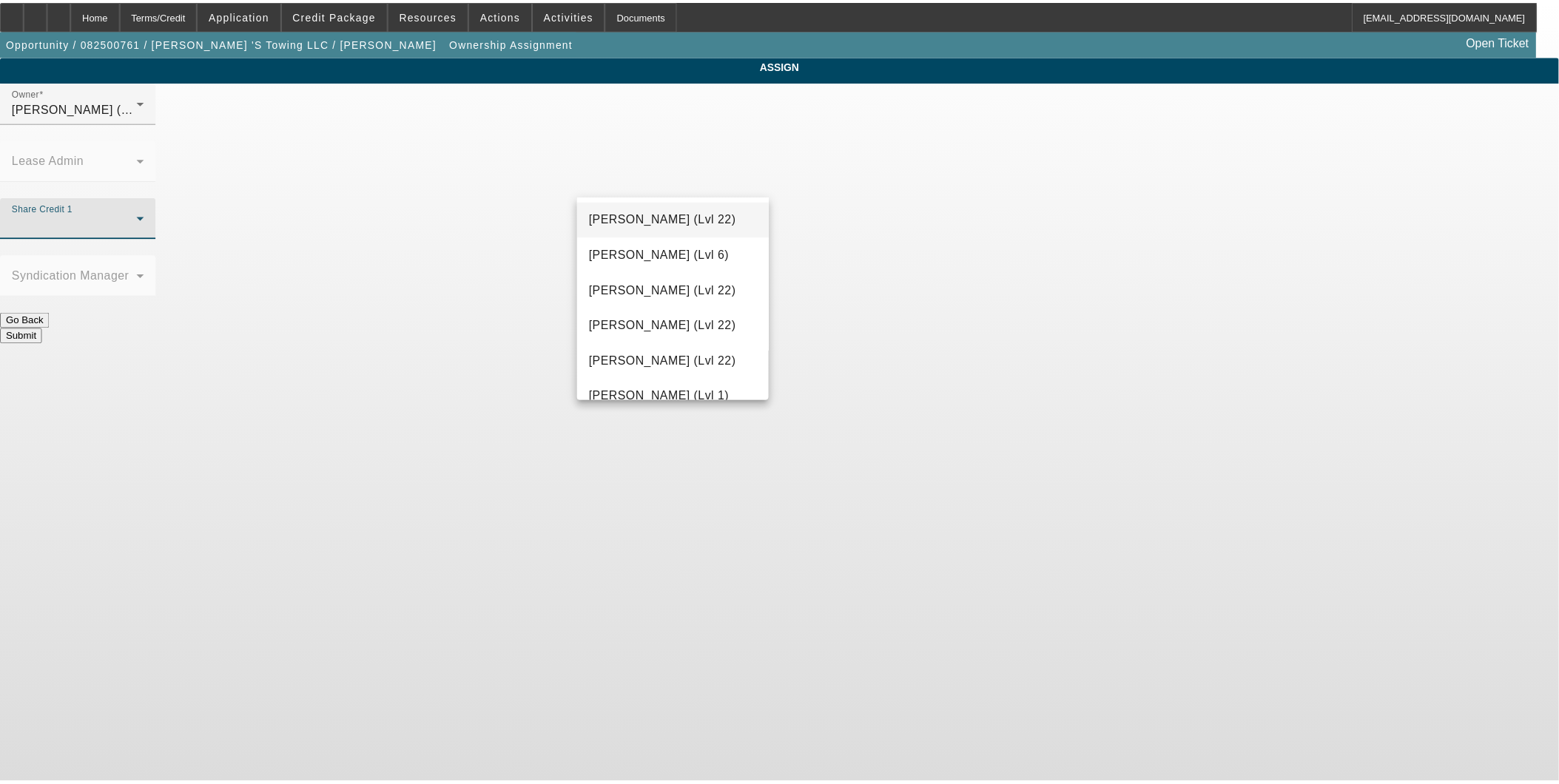
scroll to position [1602, 0]
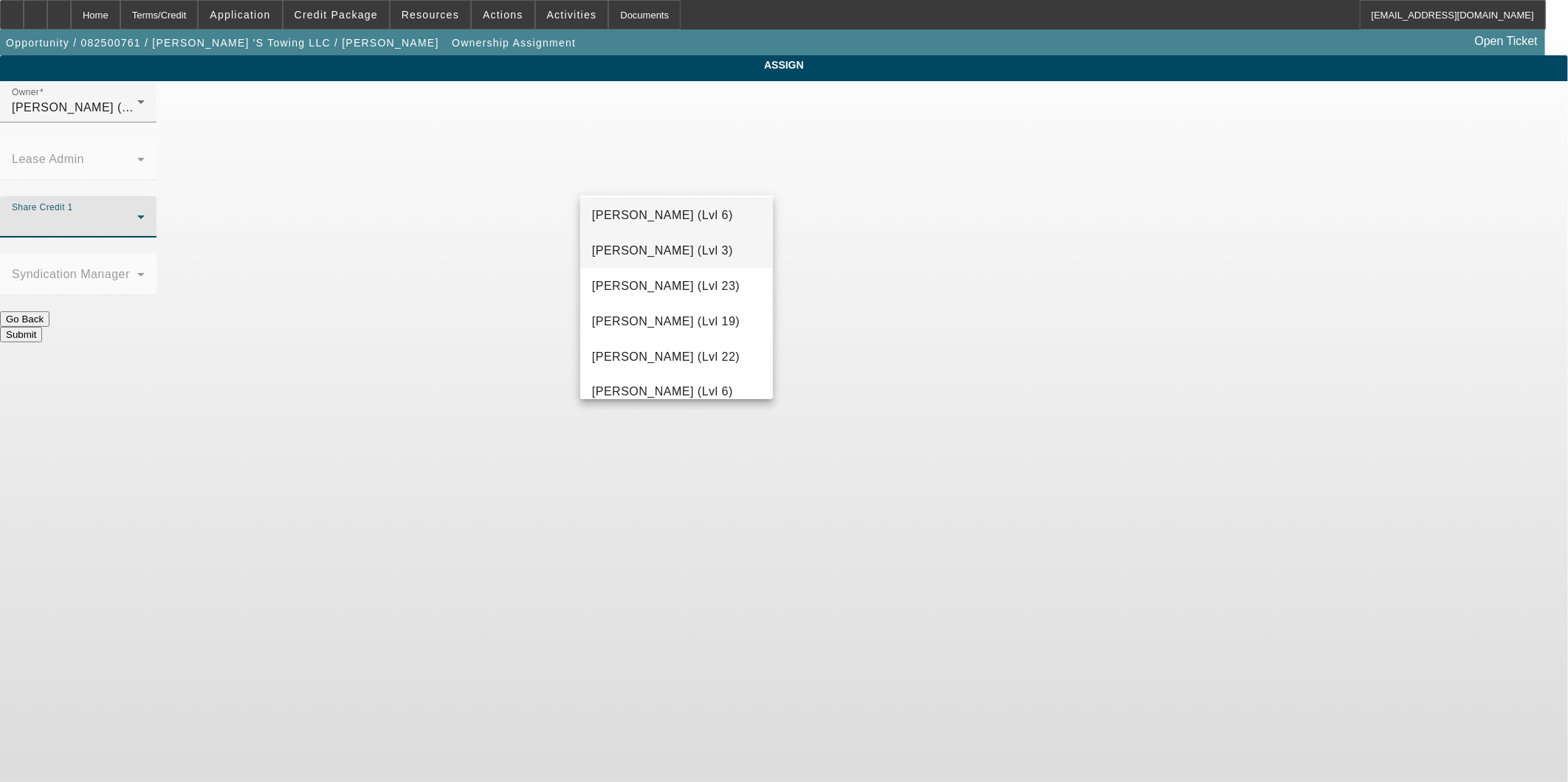
click at [682, 263] on mat-option "Richards, Stephanie (Lvl 3)" at bounding box center [676, 251] width 193 height 35
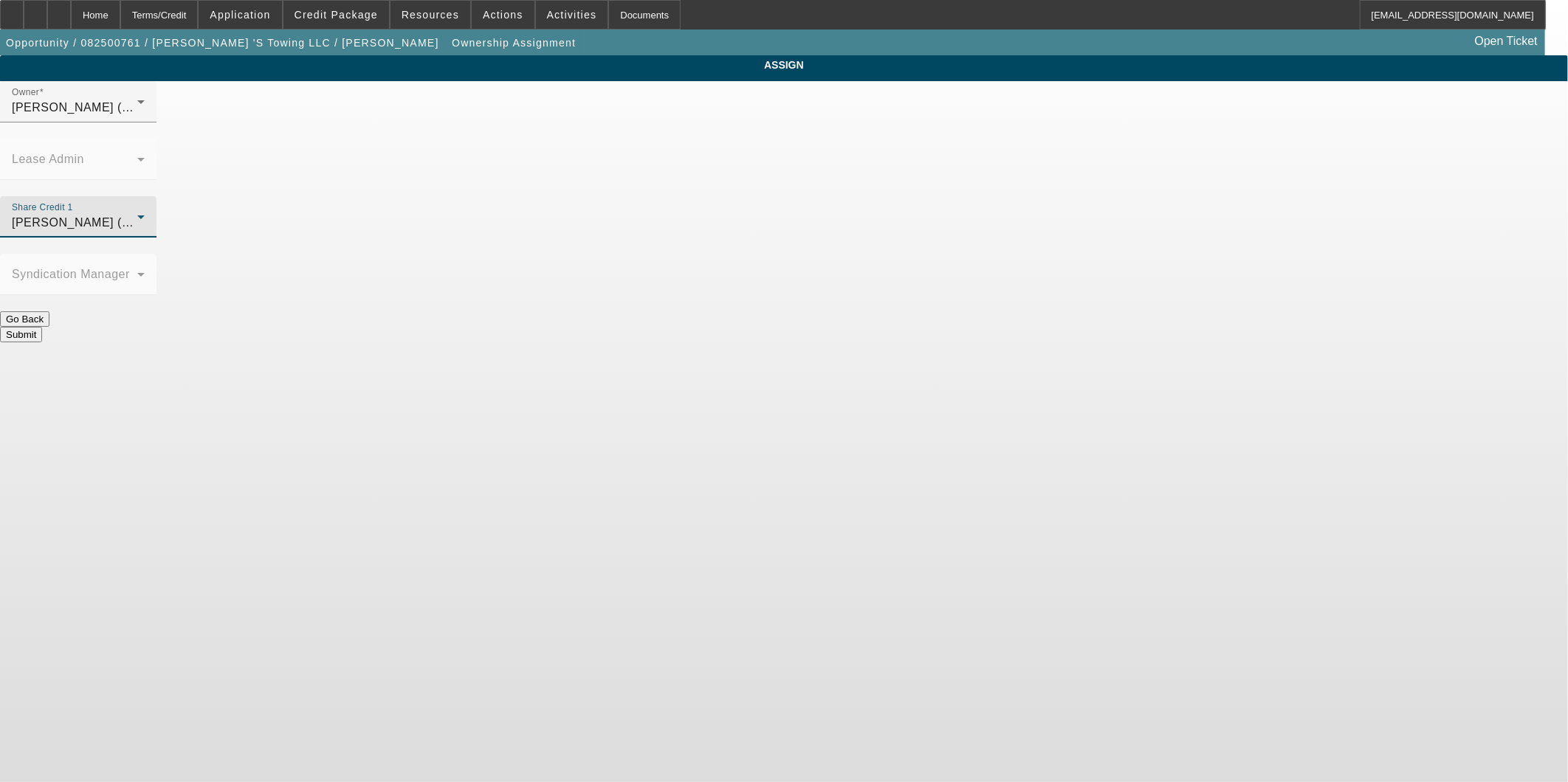
click at [42, 327] on button "Submit" at bounding box center [21, 334] width 42 height 15
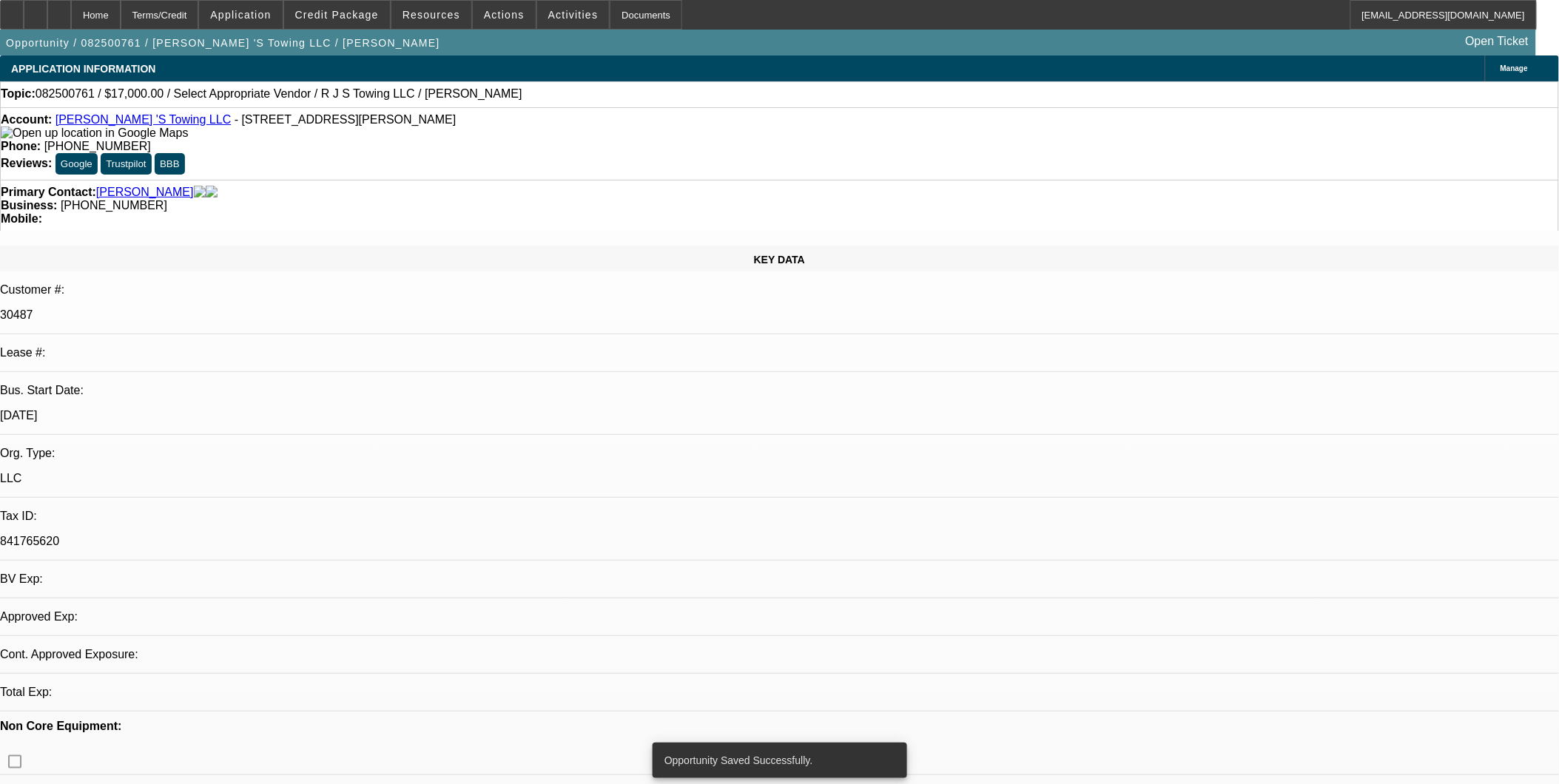
select select "0"
select select "2"
select select "0.1"
select select "4"
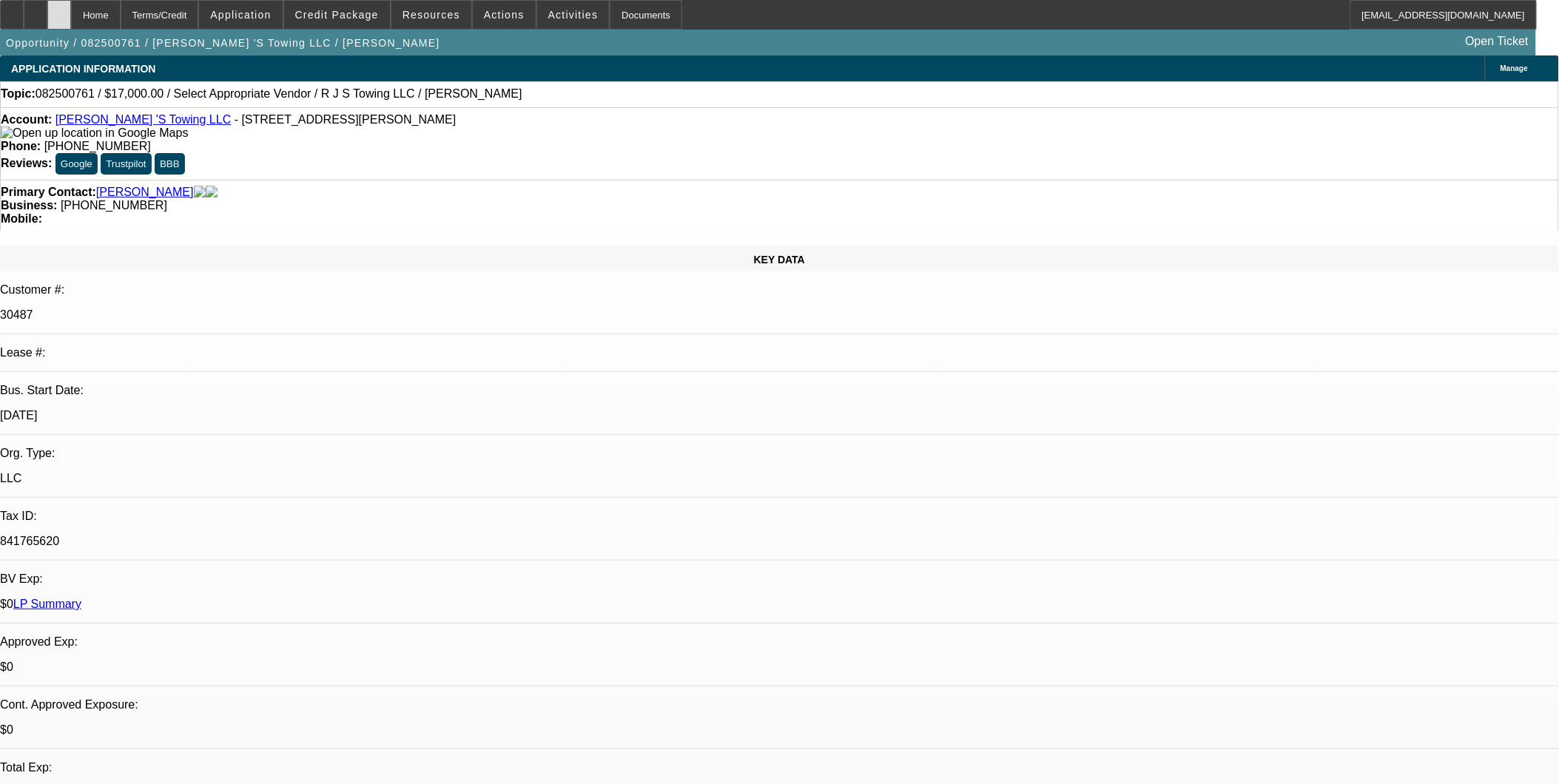
click at [59, 10] on icon at bounding box center [59, 10] width 0 height 0
select select "0"
select select "2"
select select "0.1"
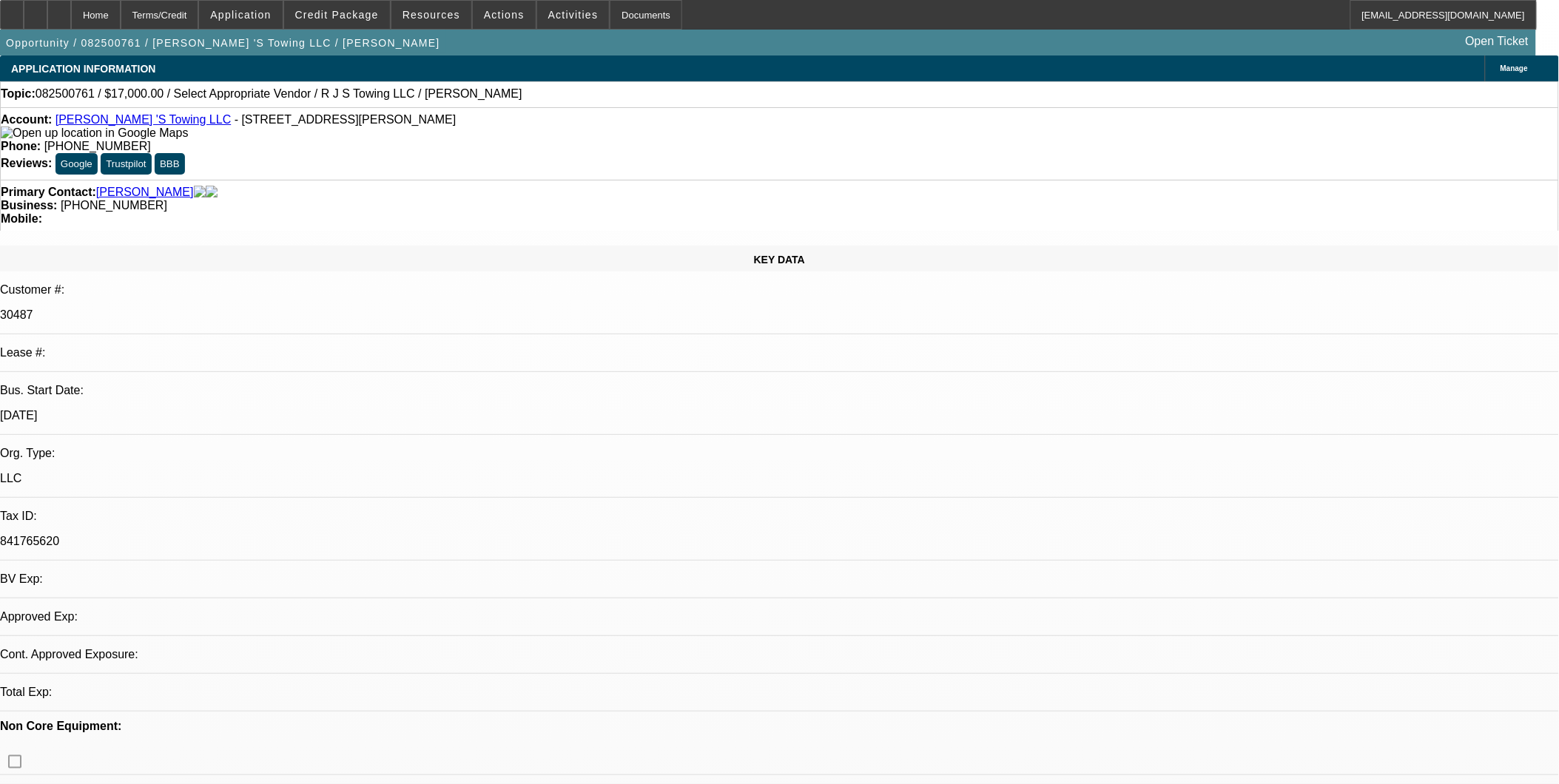
select select "4"
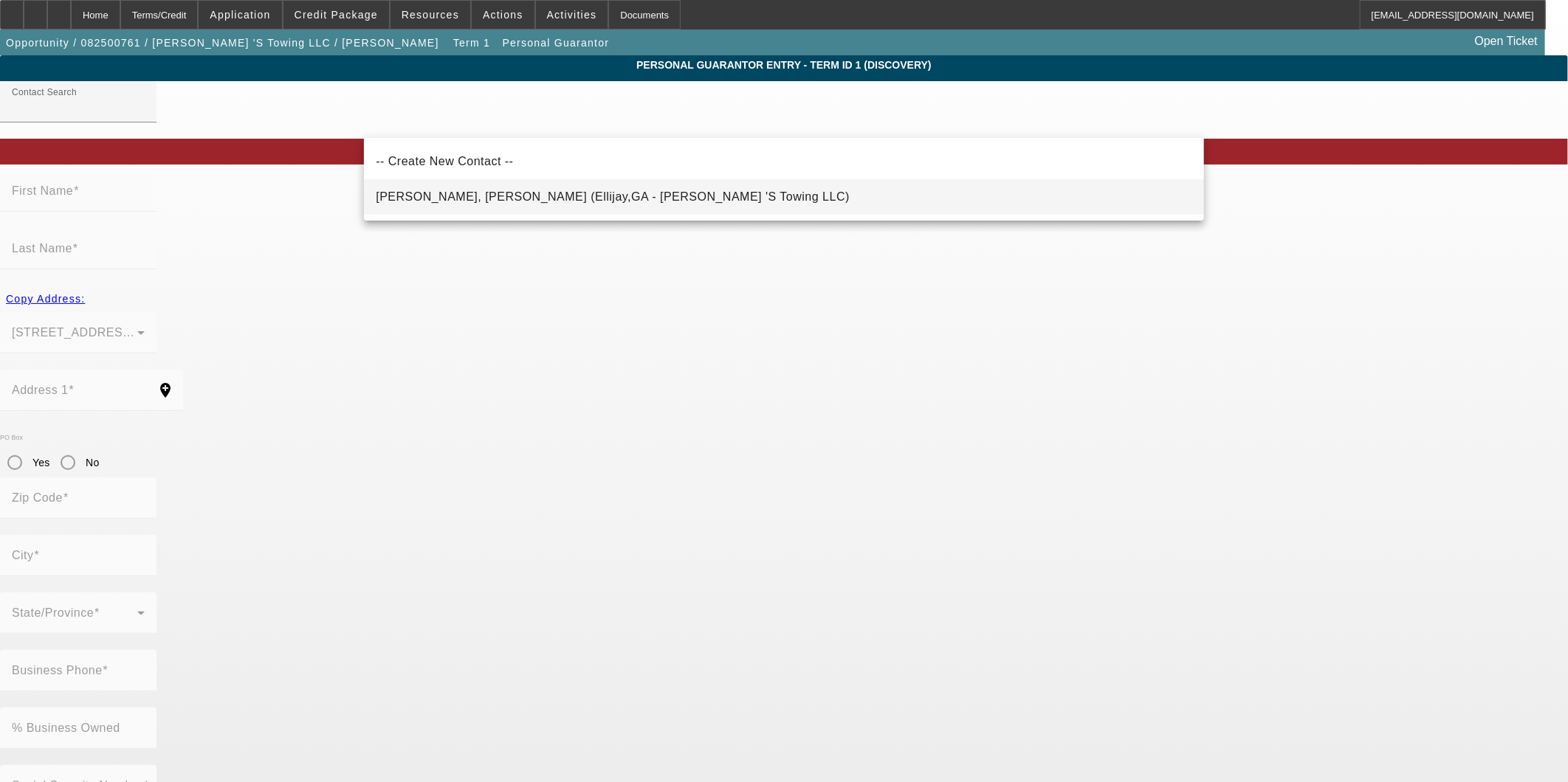
click at [564, 205] on span "Pantoja Pantoja Sr., Roberto (Ellijay,GA - R J 'S Towing LLC)" at bounding box center [612, 197] width 474 height 18
type input "Pantoja Pantoja Sr., Roberto (Ellijay,GA - R J 'S Towing LLC)"
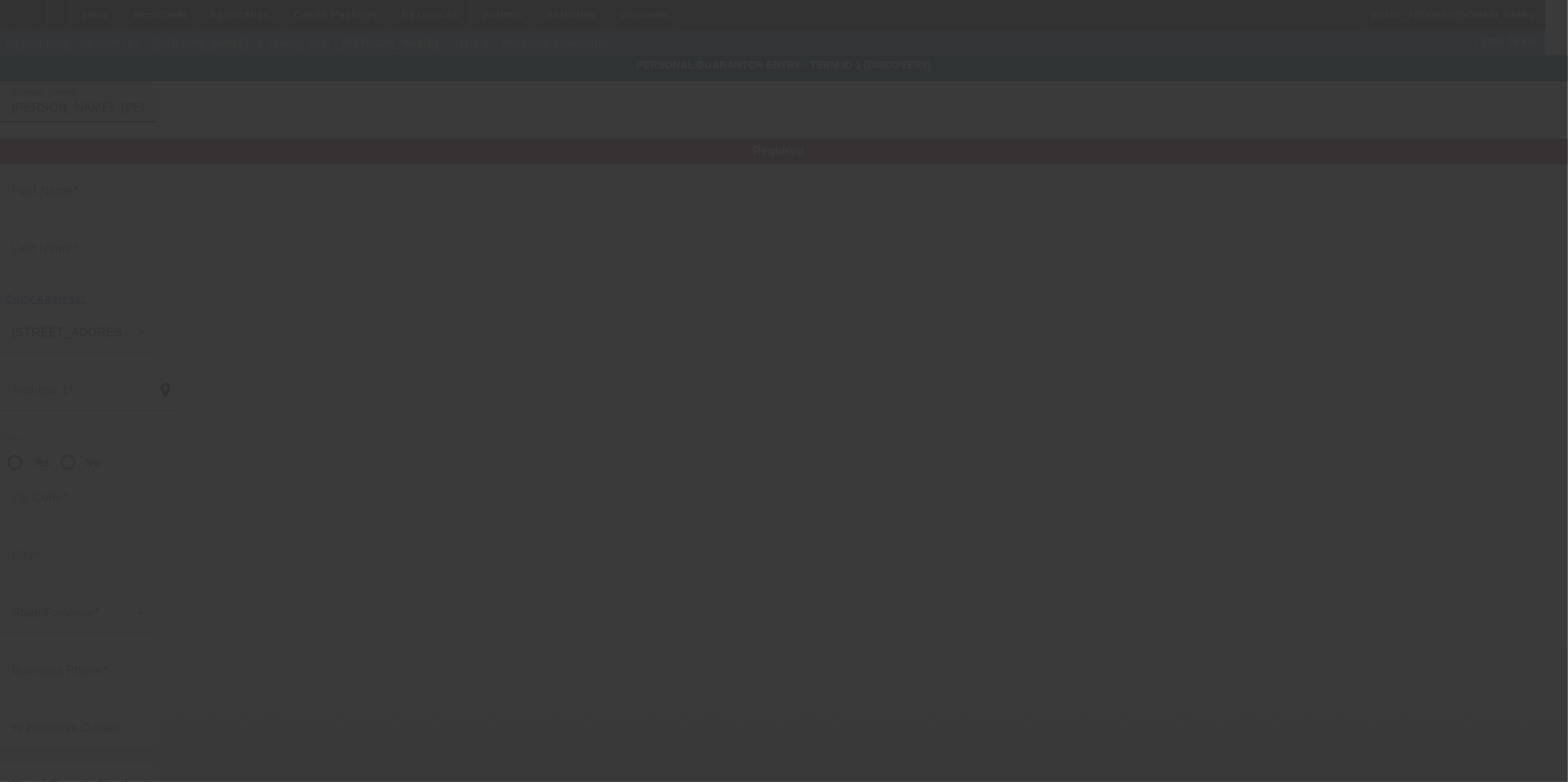
type input "Roberto"
type input "Pantoja Pantoja"
type input "68 Patch Trail"
radio input "true"
type input "30540"
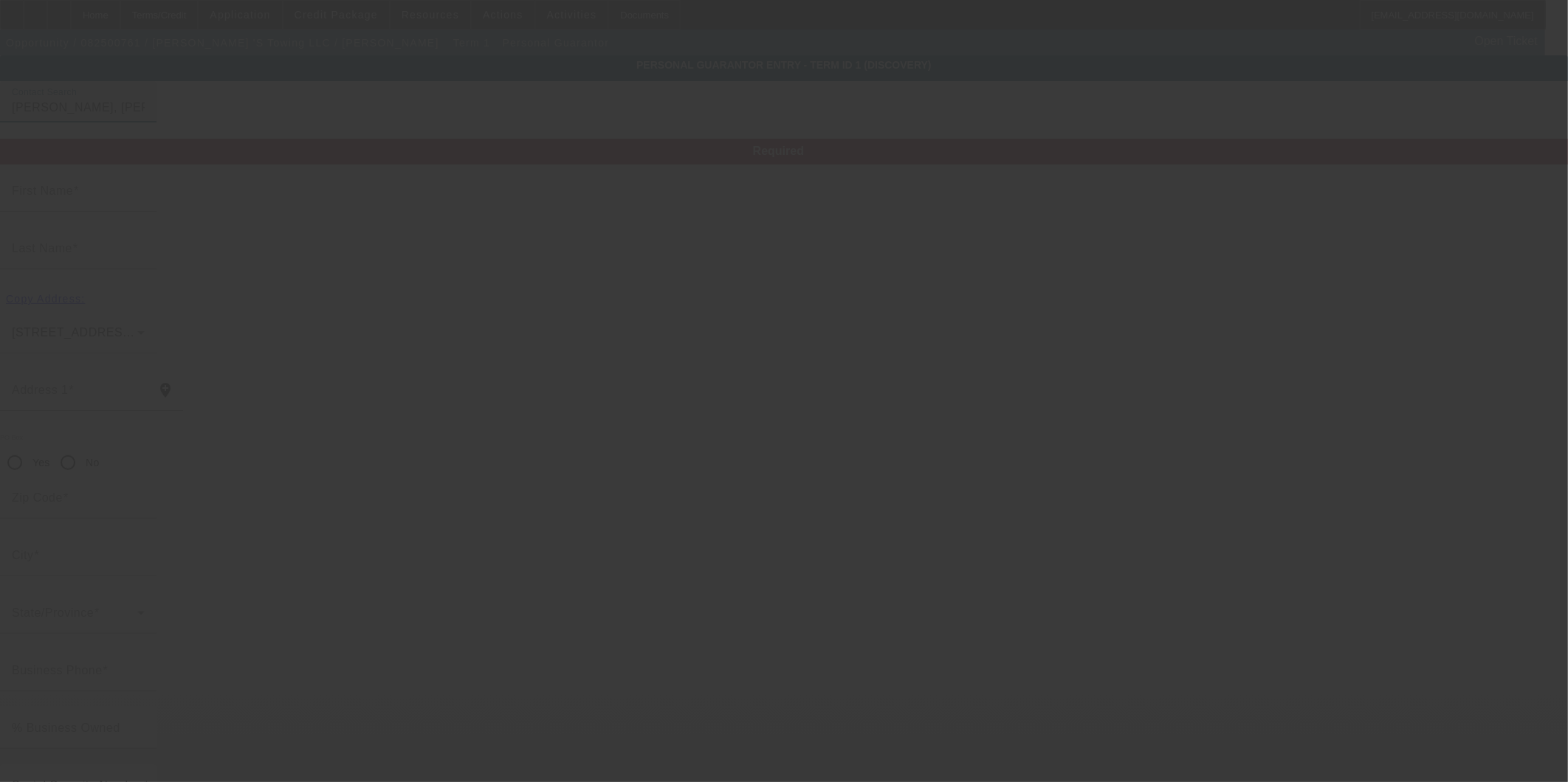
type input "Ellijay"
type input "(706) 972-9143"
type input "50"
type input "607-05-7994"
type input "robert.pantoja@ymail.co"
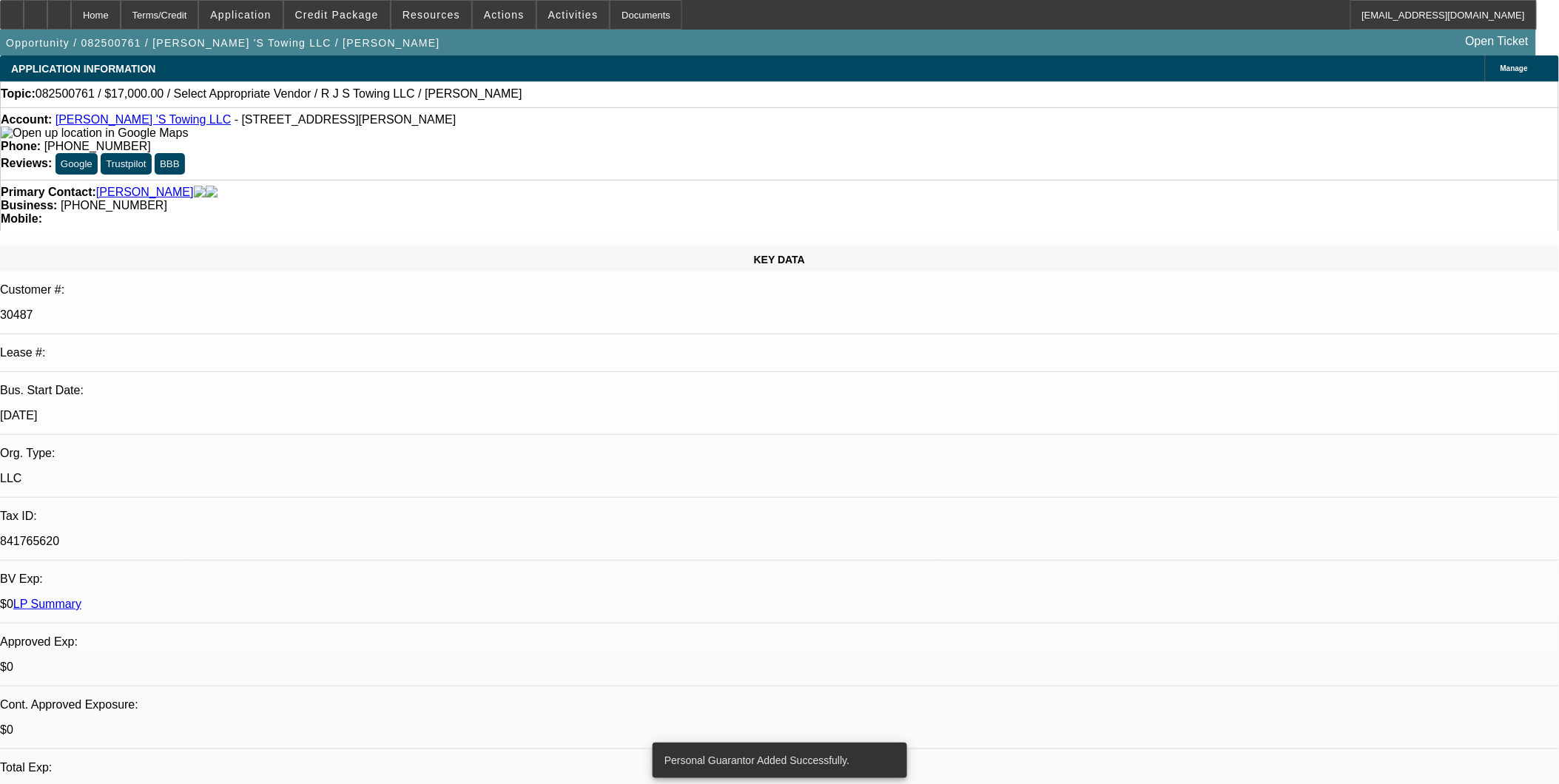
select select "0"
select select "2"
select select "0.1"
select select "4"
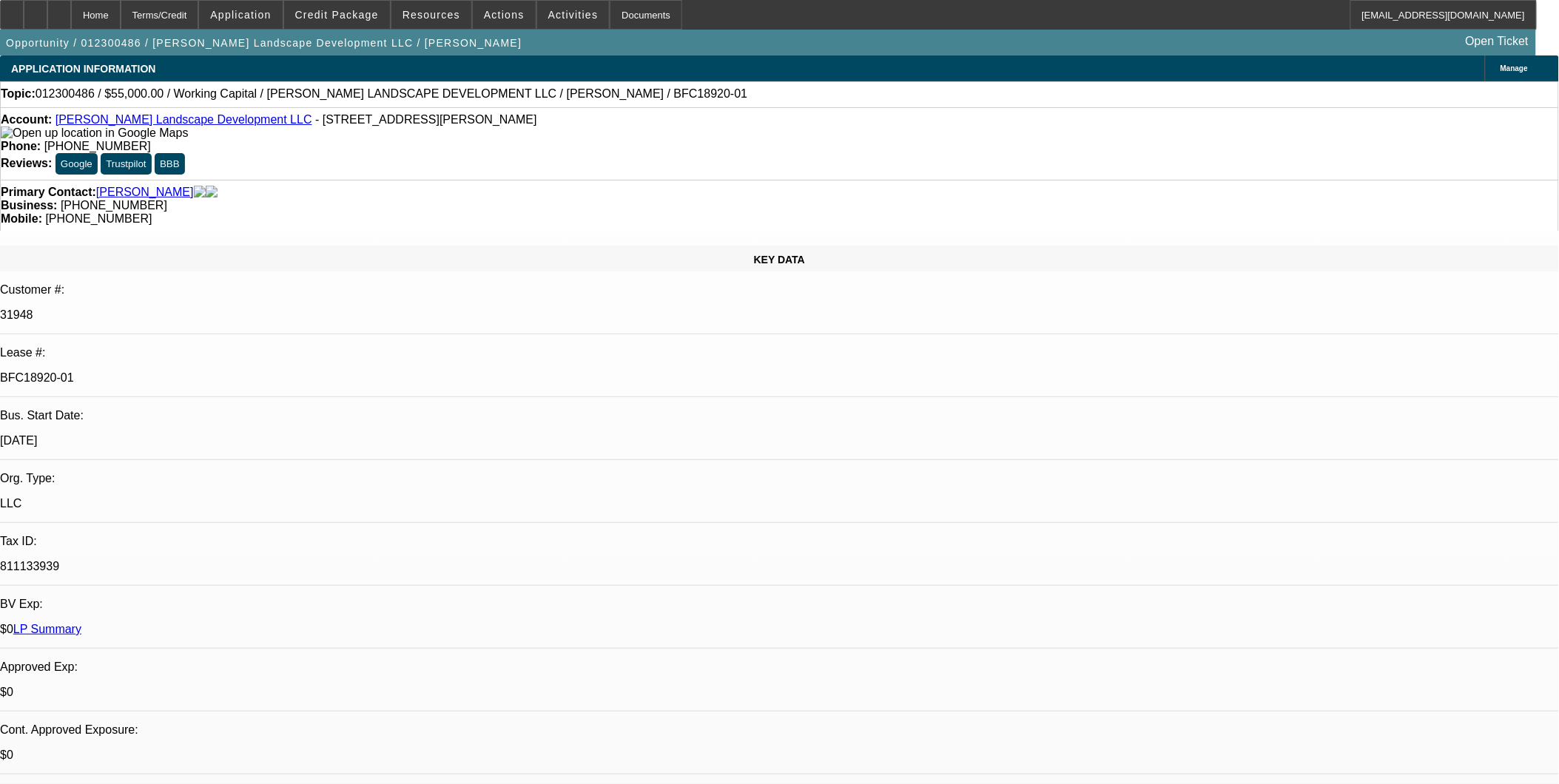
select select "0"
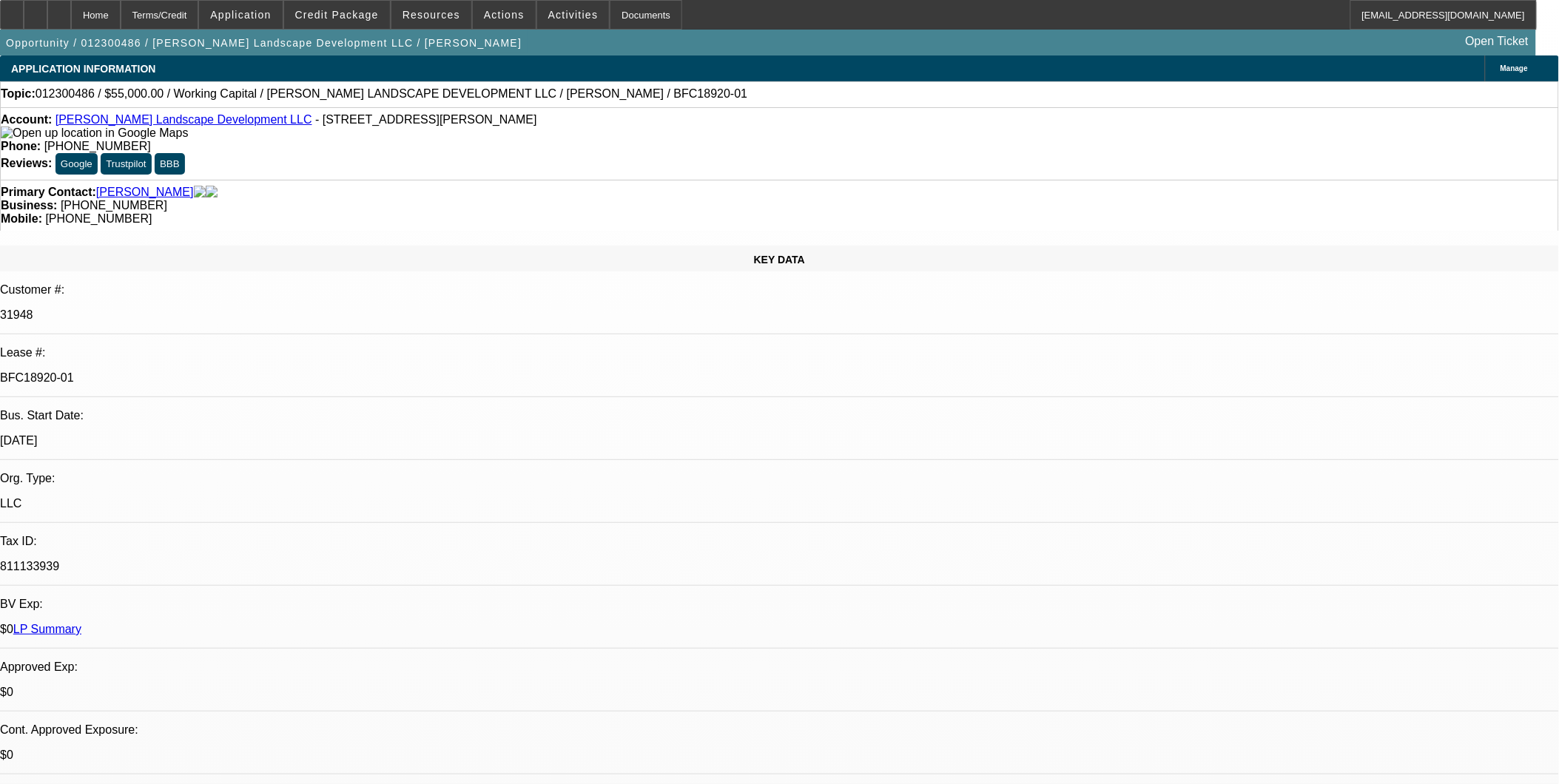
select select "0"
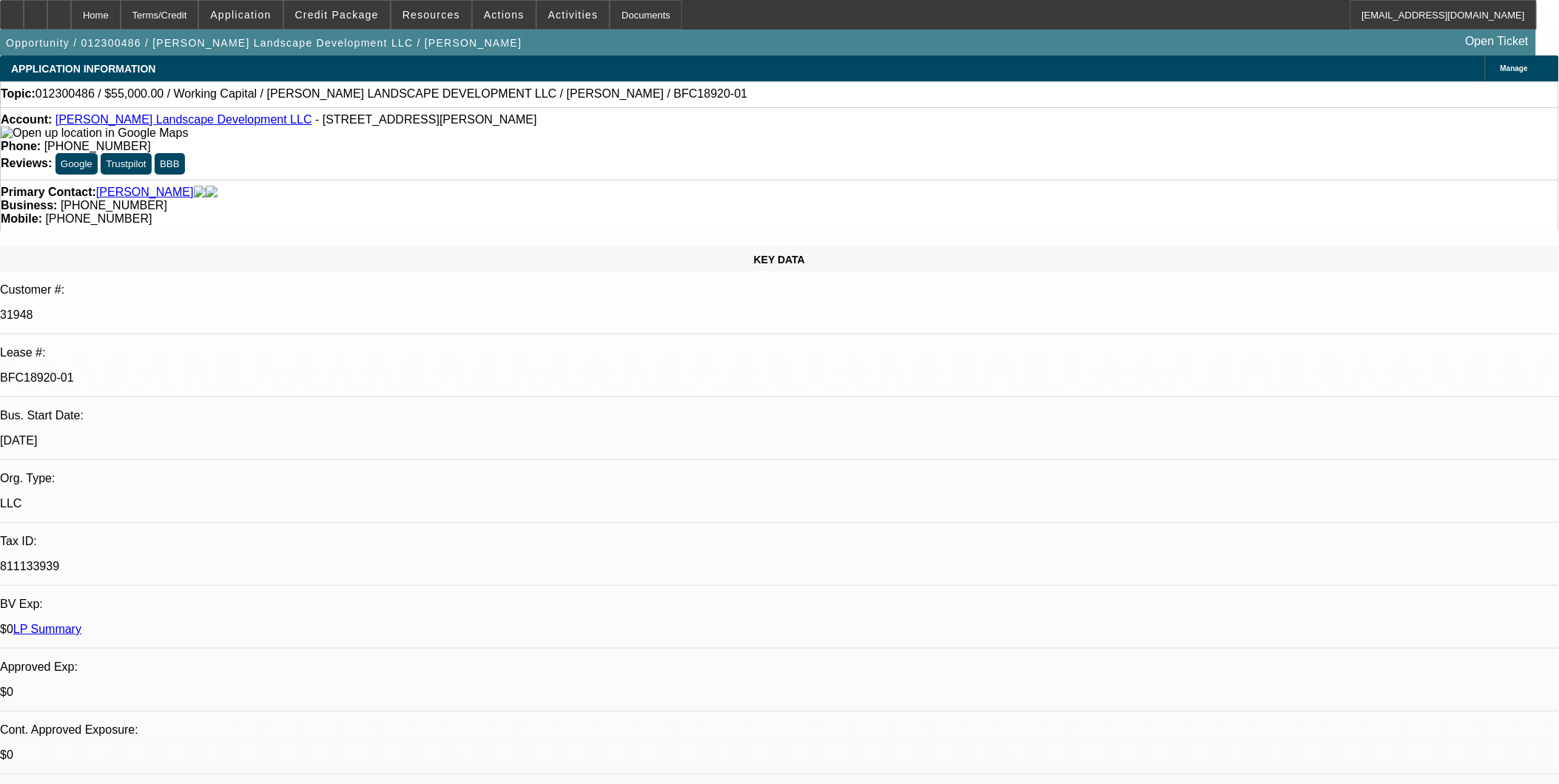
select select "0"
select select "1"
select select "2"
select select "6"
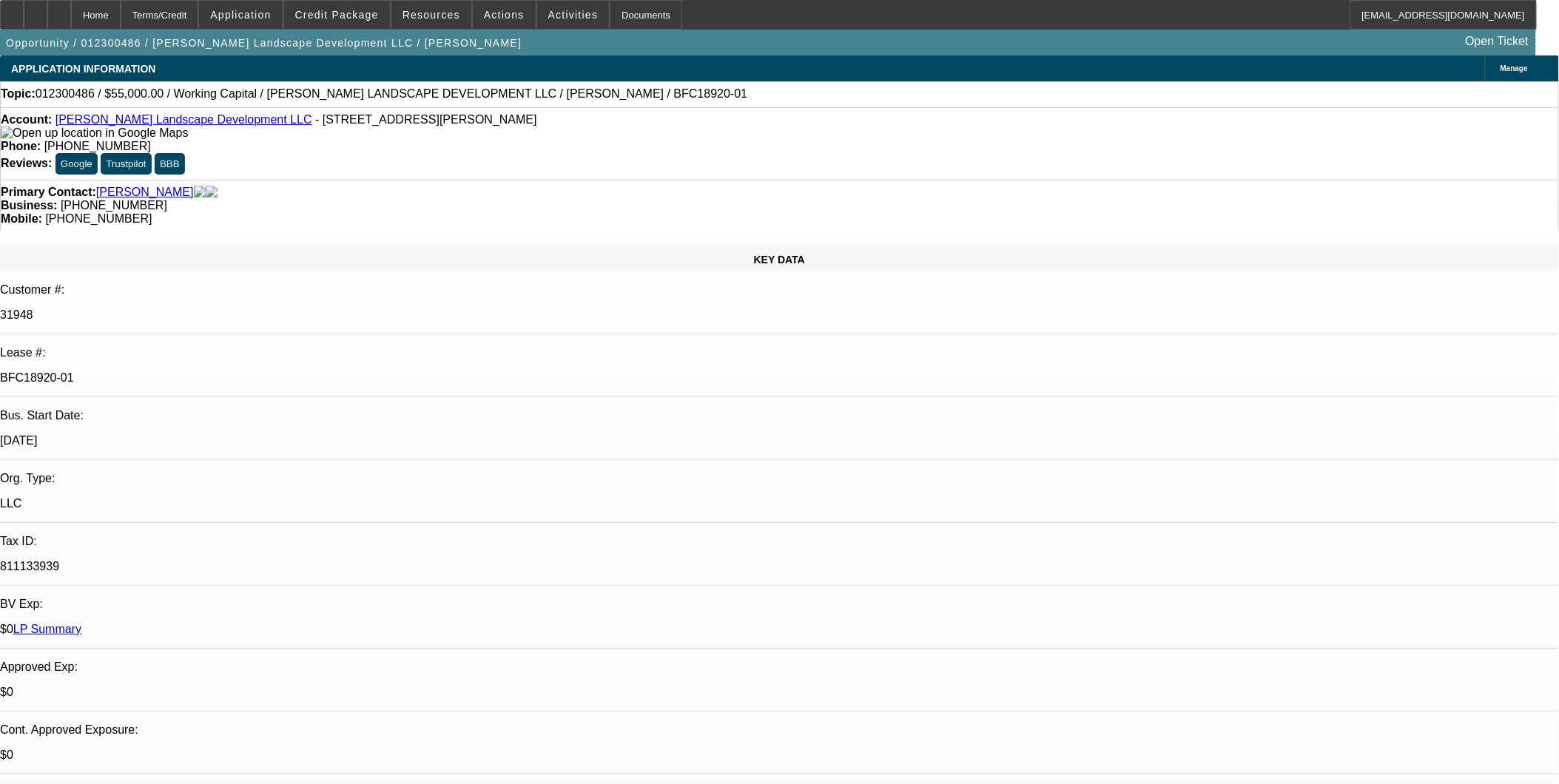
select select "1"
select select "2"
select select "6"
select select "1"
select select "2"
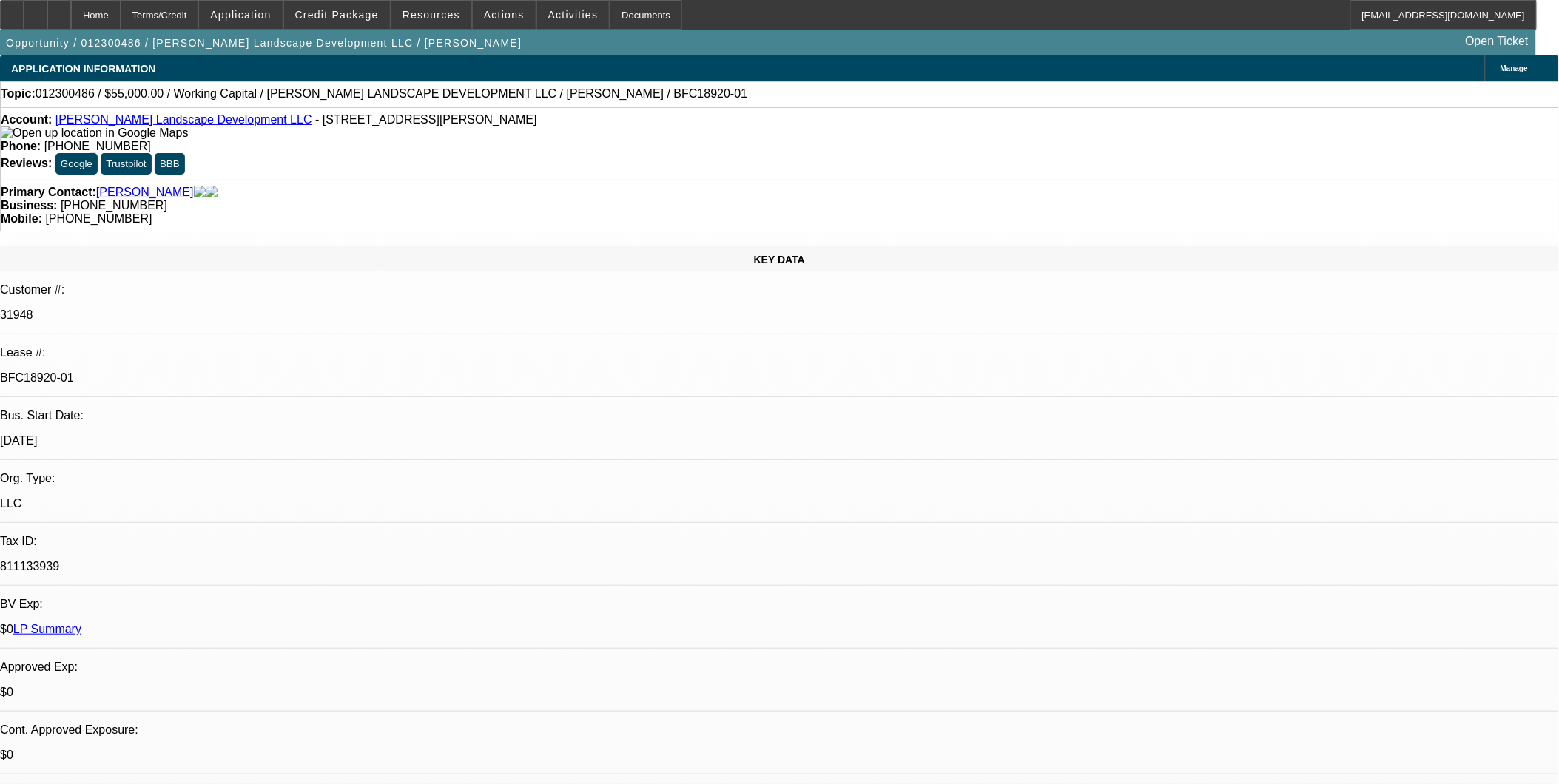
select select "6"
select select "1"
select select "2"
select select "6"
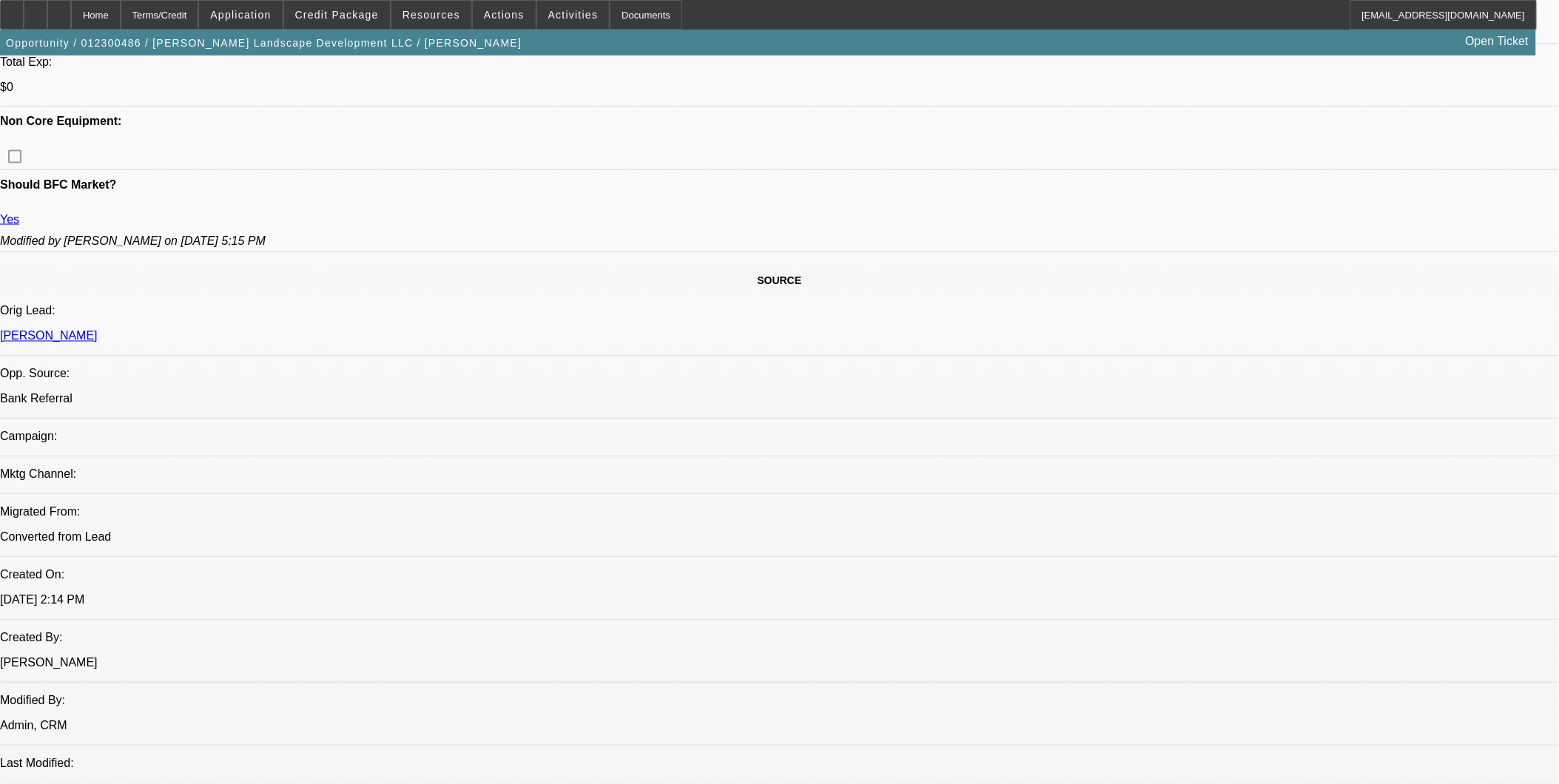
scroll to position [740, 0]
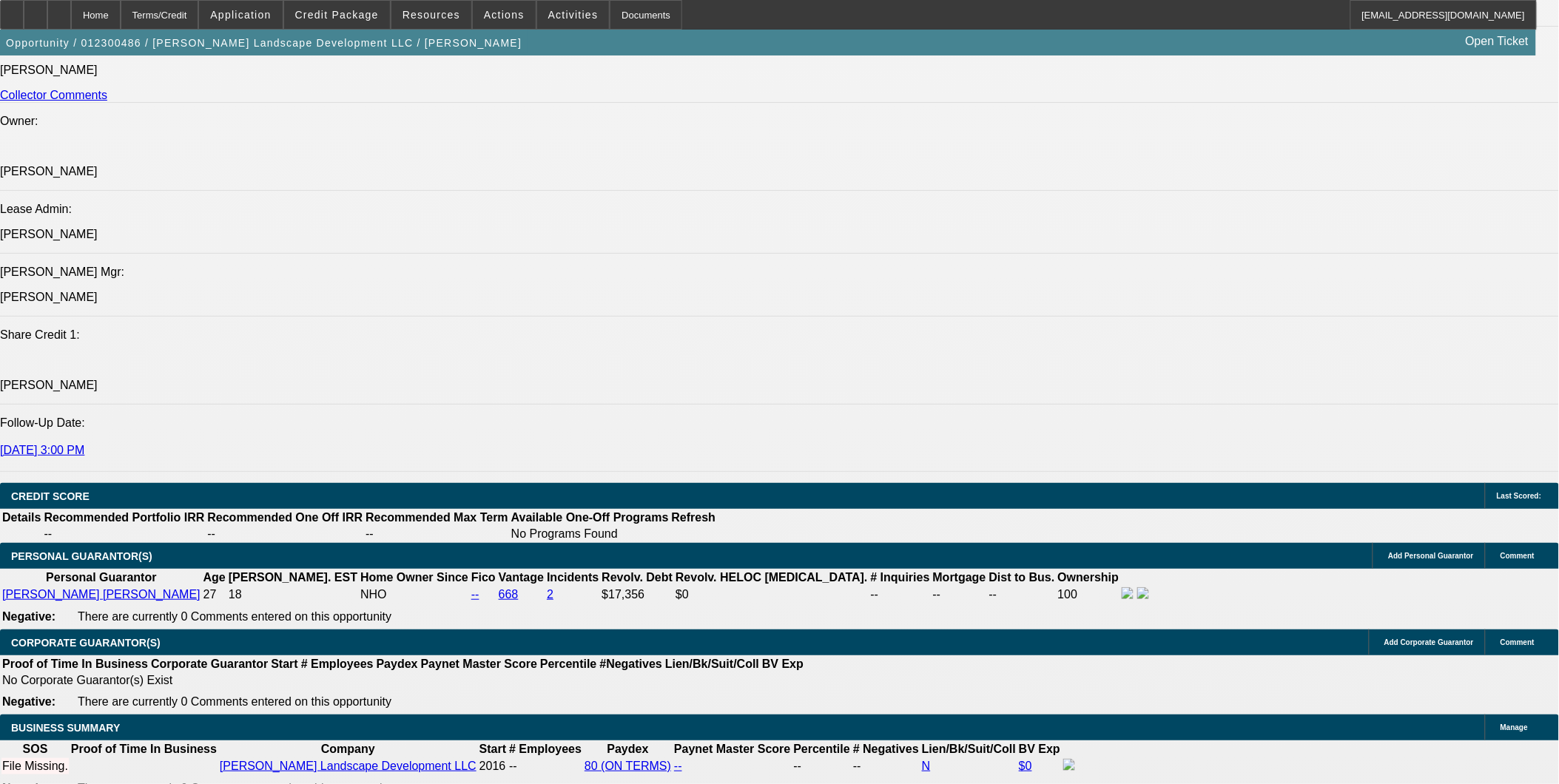
scroll to position [1972, 0]
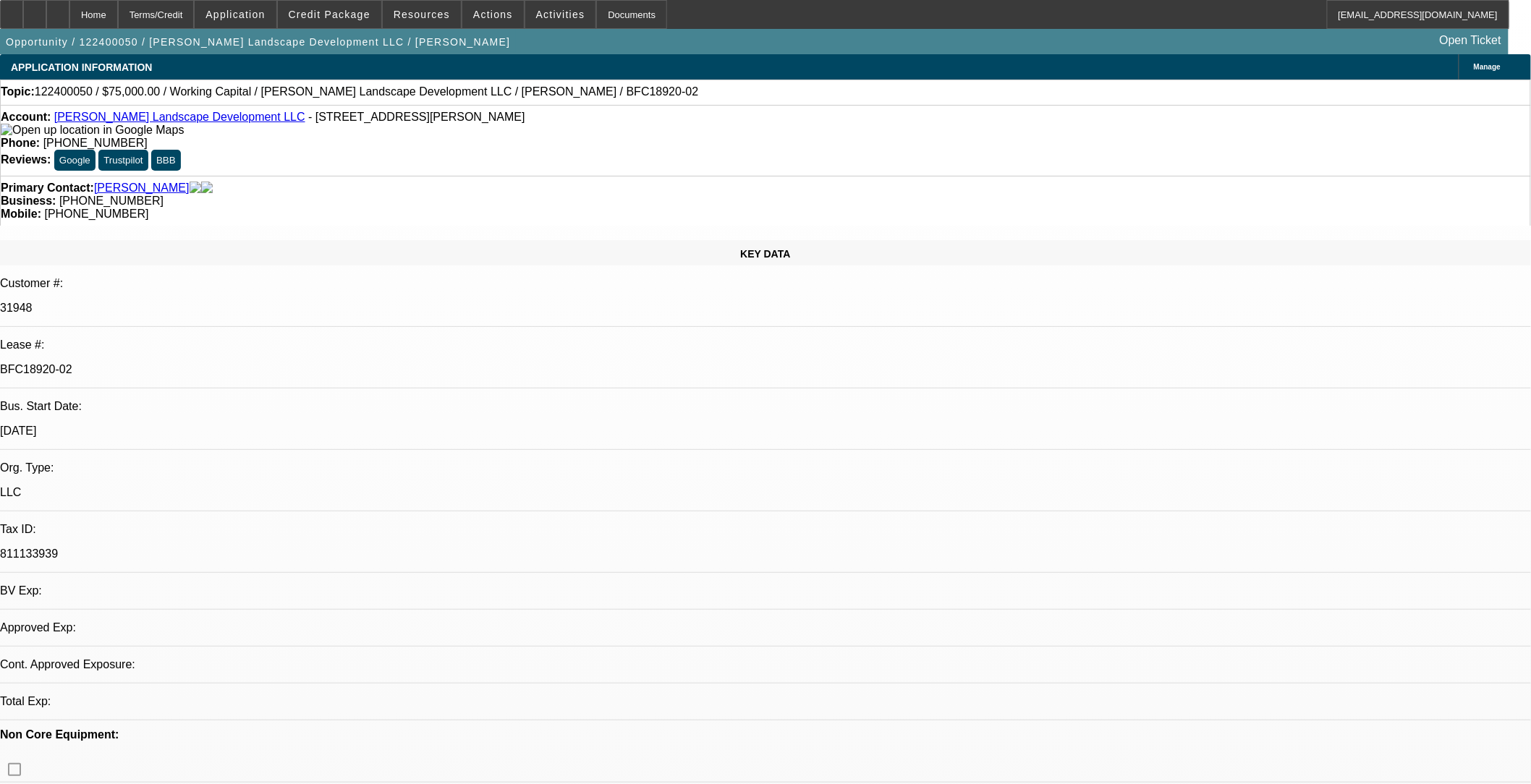
select select "0"
select select "1"
select select "2"
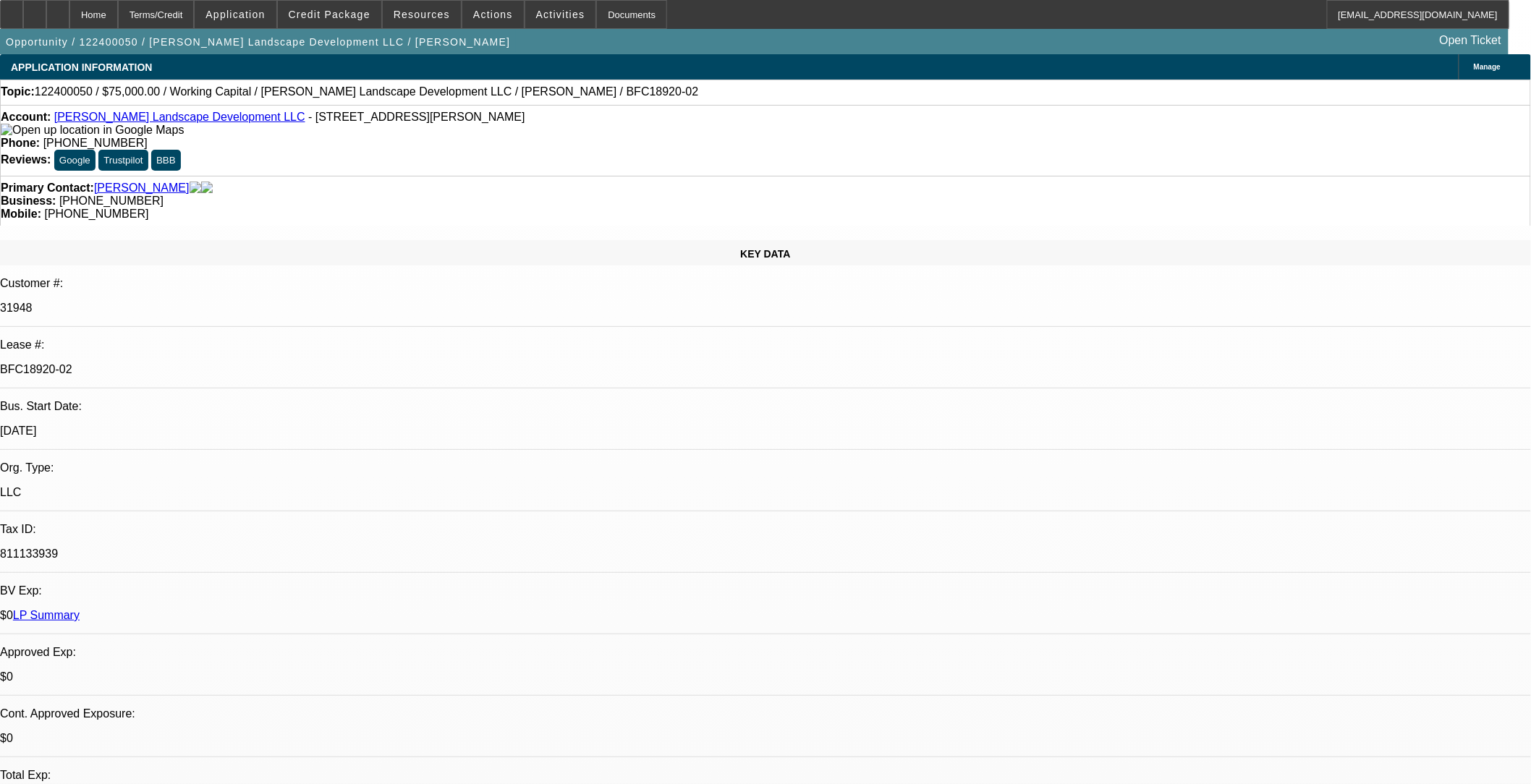
select select "6"
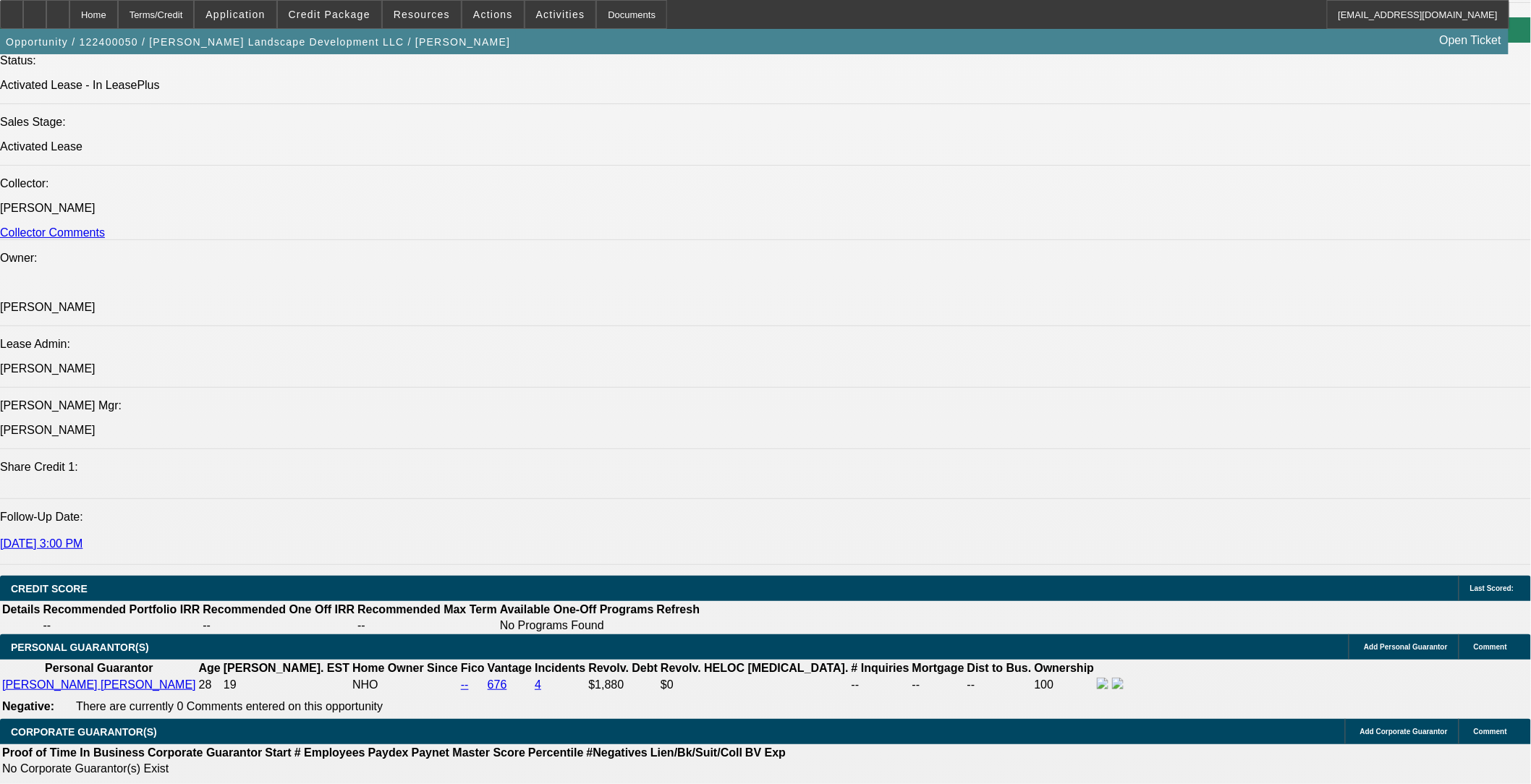
scroll to position [1768, 0]
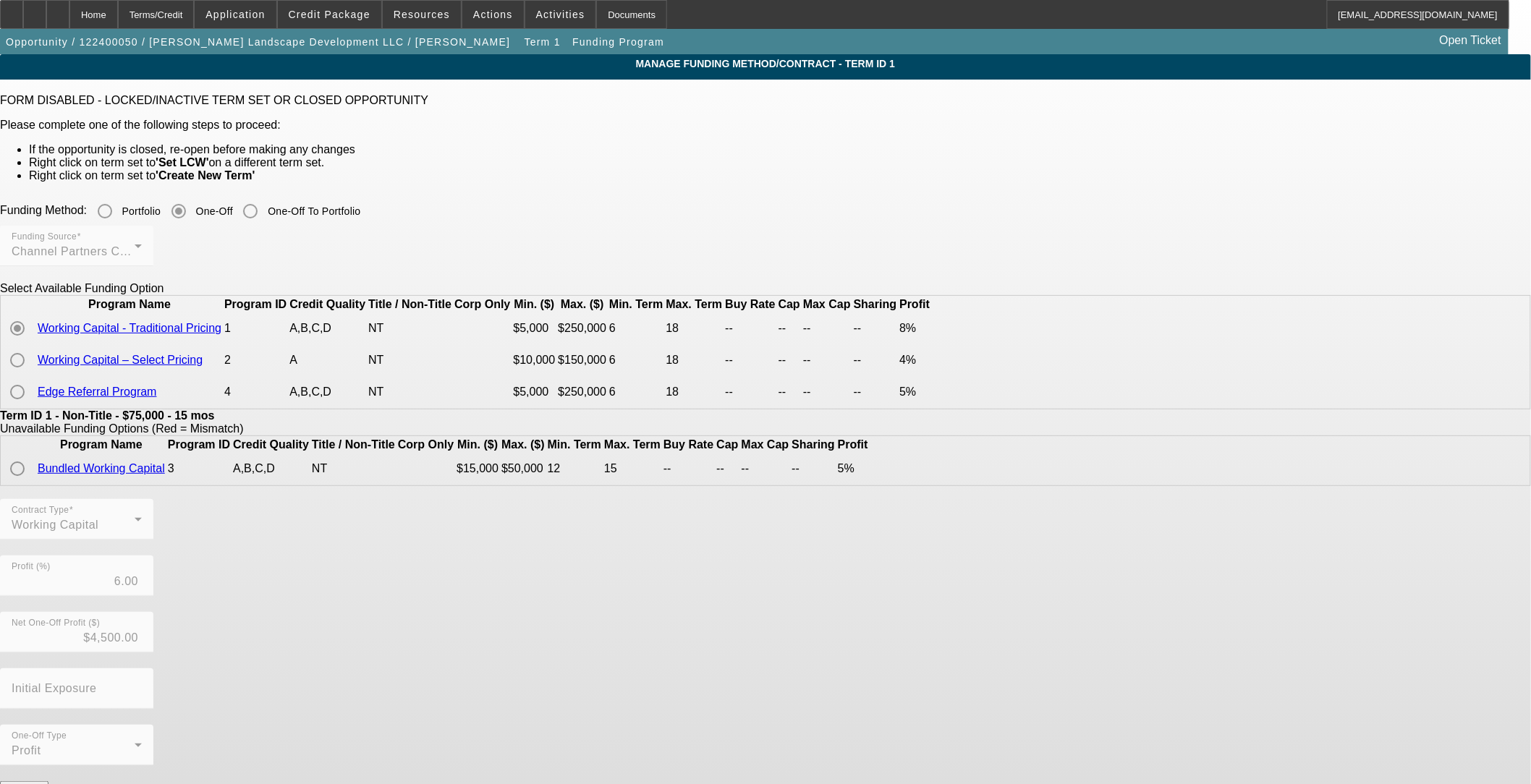
drag, startPoint x: 1147, startPoint y: 340, endPoint x: 1167, endPoint y: 337, distance: 20.2
click at [642, 337] on tr "Working Capital - Traditional Pricing 1 A,B,C,D NT $5,000 $250,000 6 18 -- -- -…" at bounding box center [467, 328] width 931 height 30
click at [642, 338] on app-term-manage-funding "Manage Funding Method/Contract - Term ID 1 FORM DISABLED - LOCKED/INACTIVE TERM…" at bounding box center [765, 440] width 1531 height 771
